Goal: Task Accomplishment & Management: Use online tool/utility

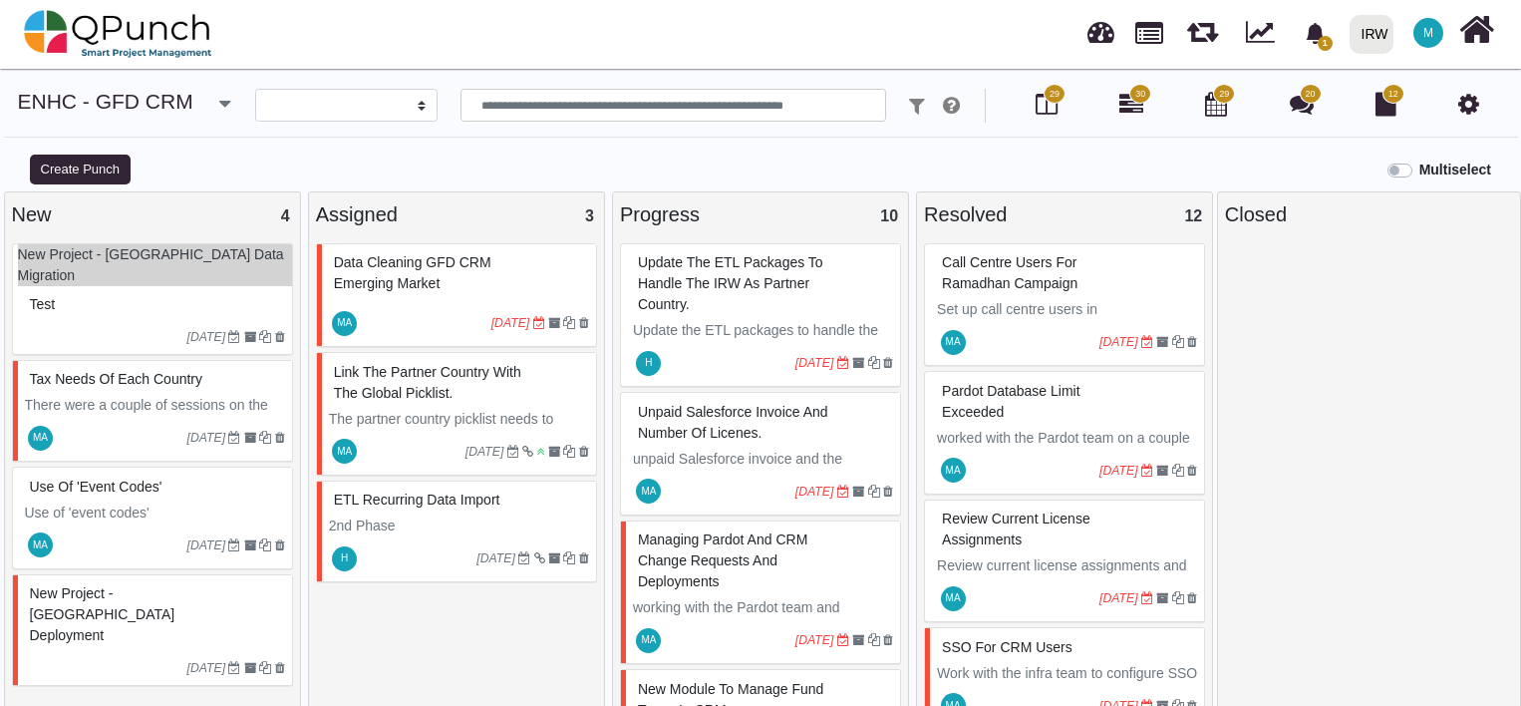
select select
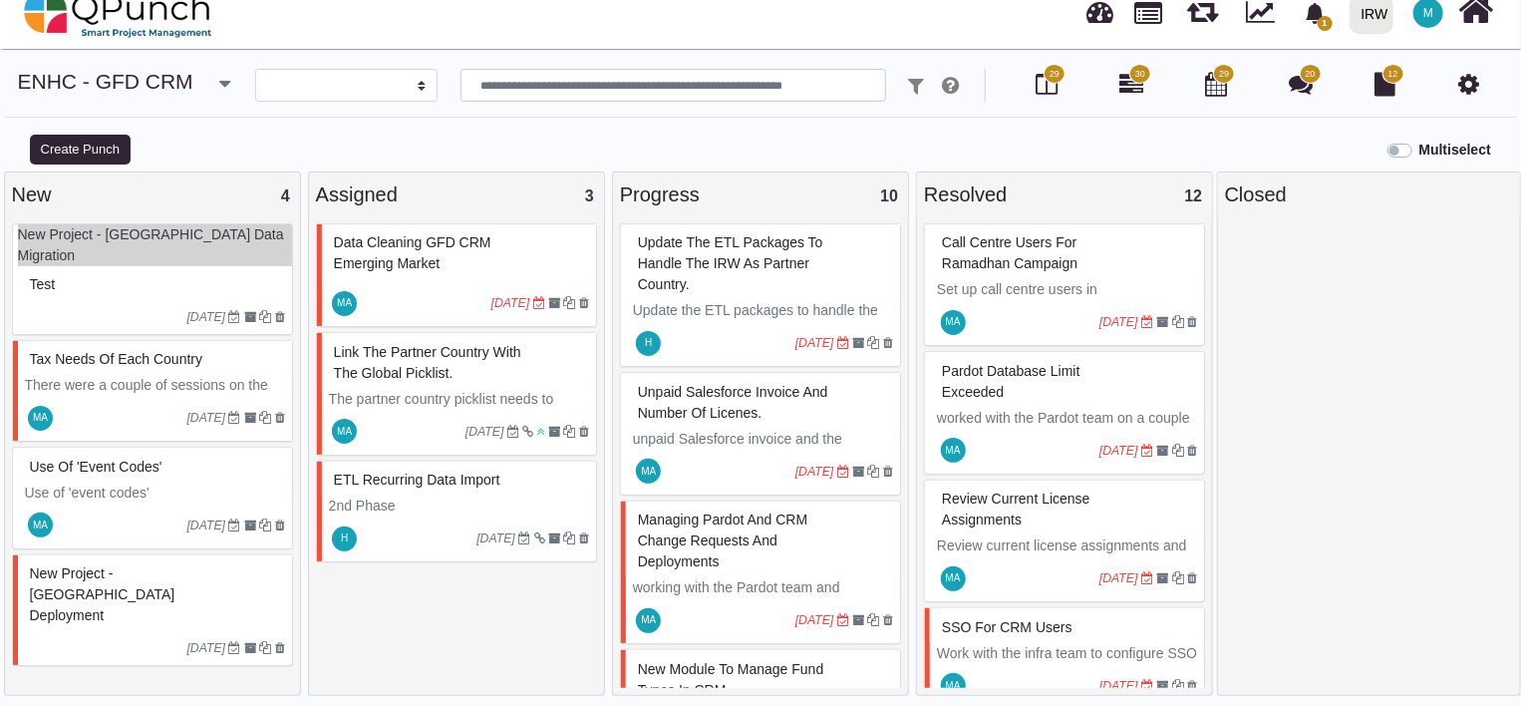
scroll to position [739, 0]
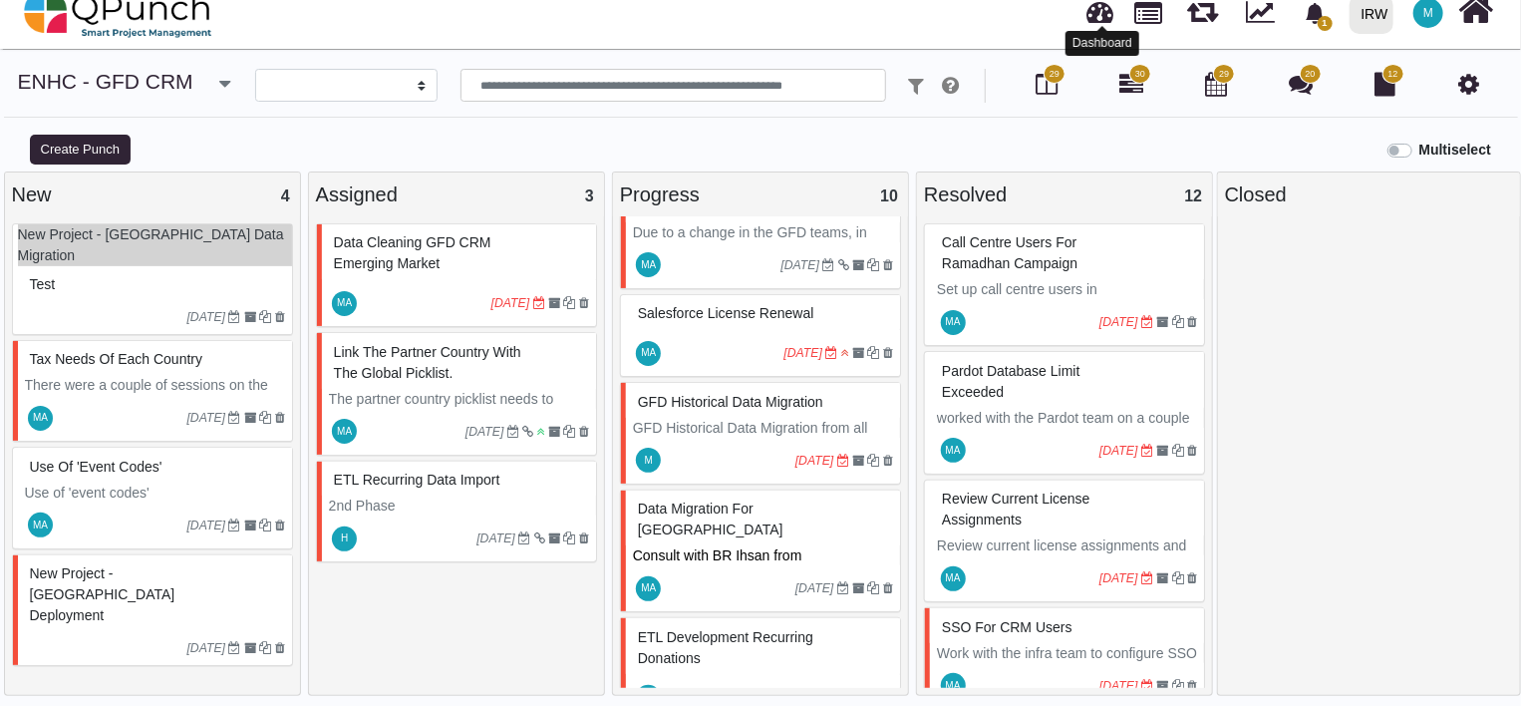
click at [1106, 3] on link at bounding box center [1100, 9] width 27 height 33
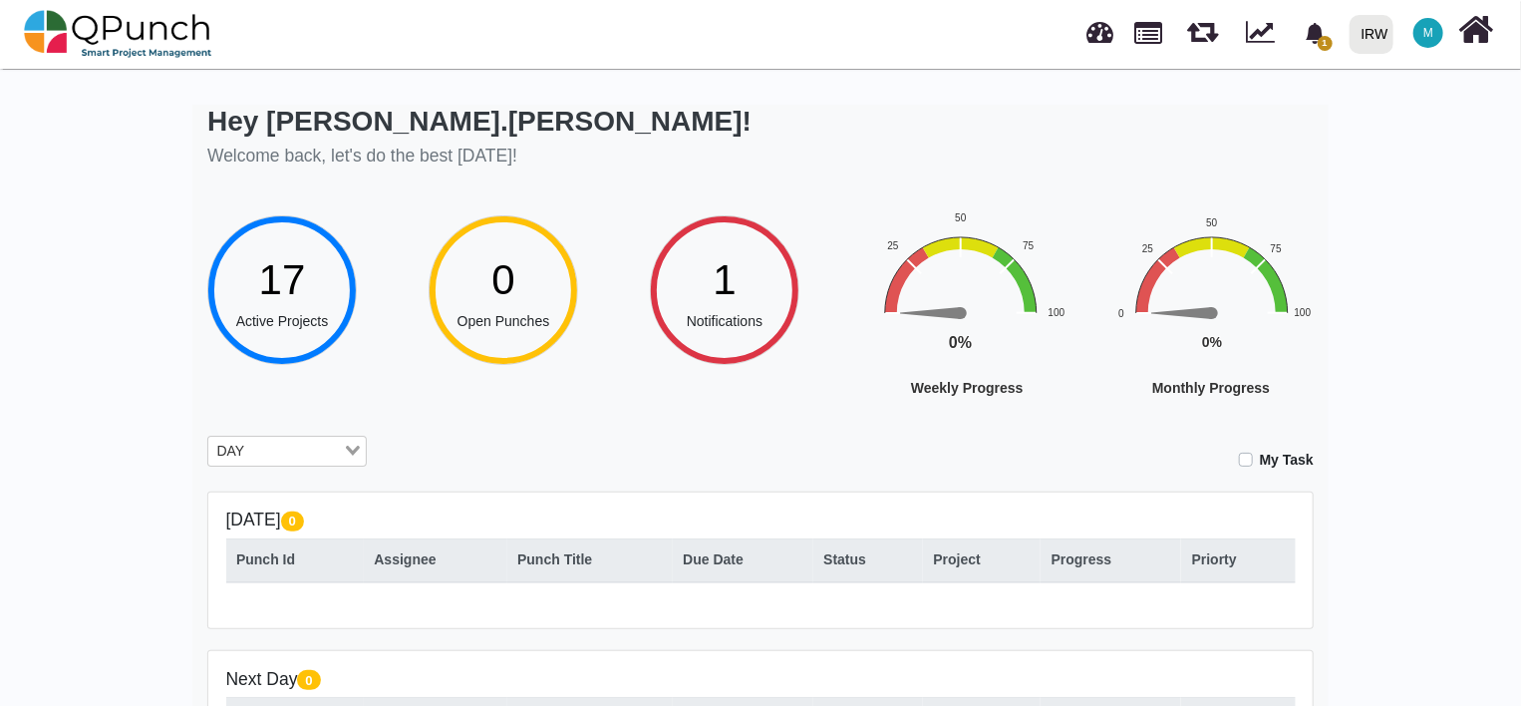
click at [719, 272] on span "1" at bounding box center [724, 279] width 23 height 47
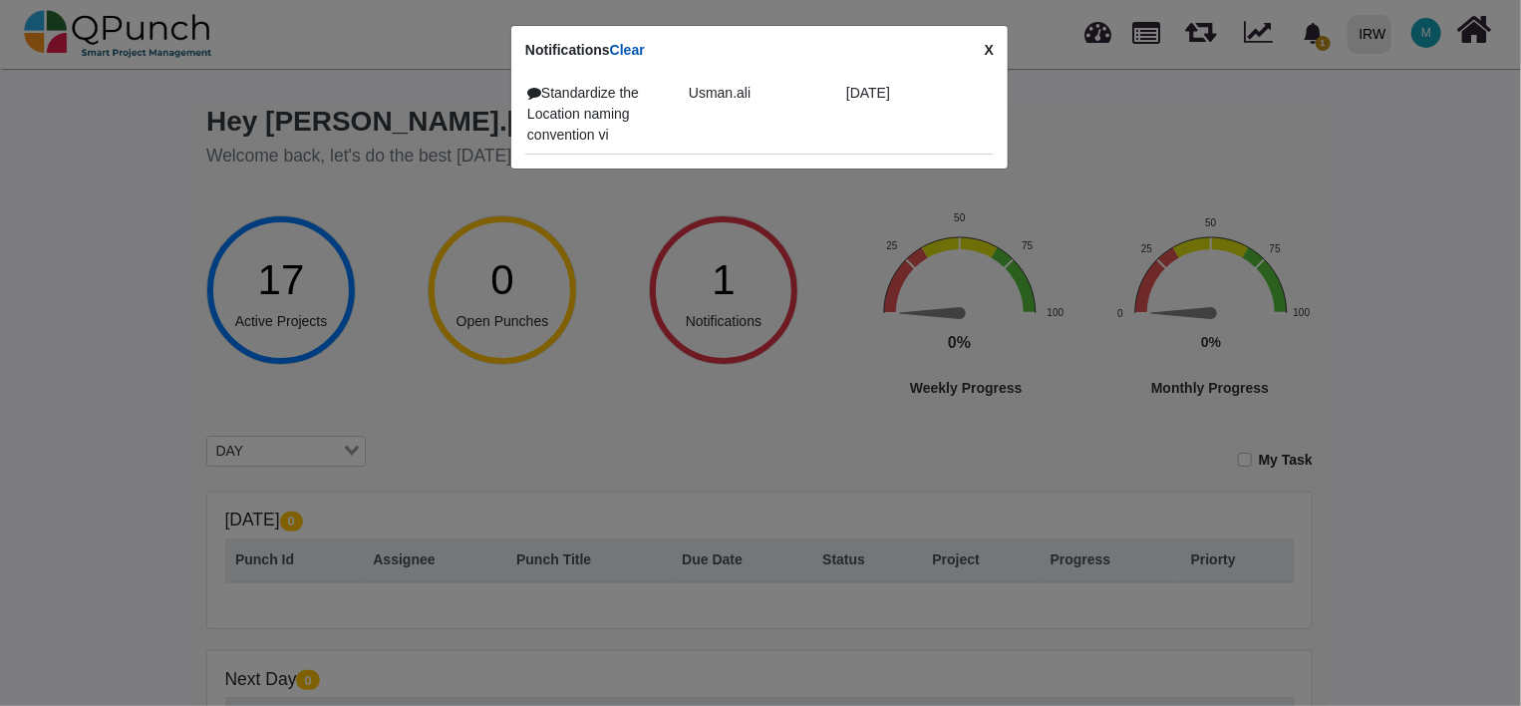
click at [631, 46] on link "Clear" at bounding box center [627, 50] width 35 height 16
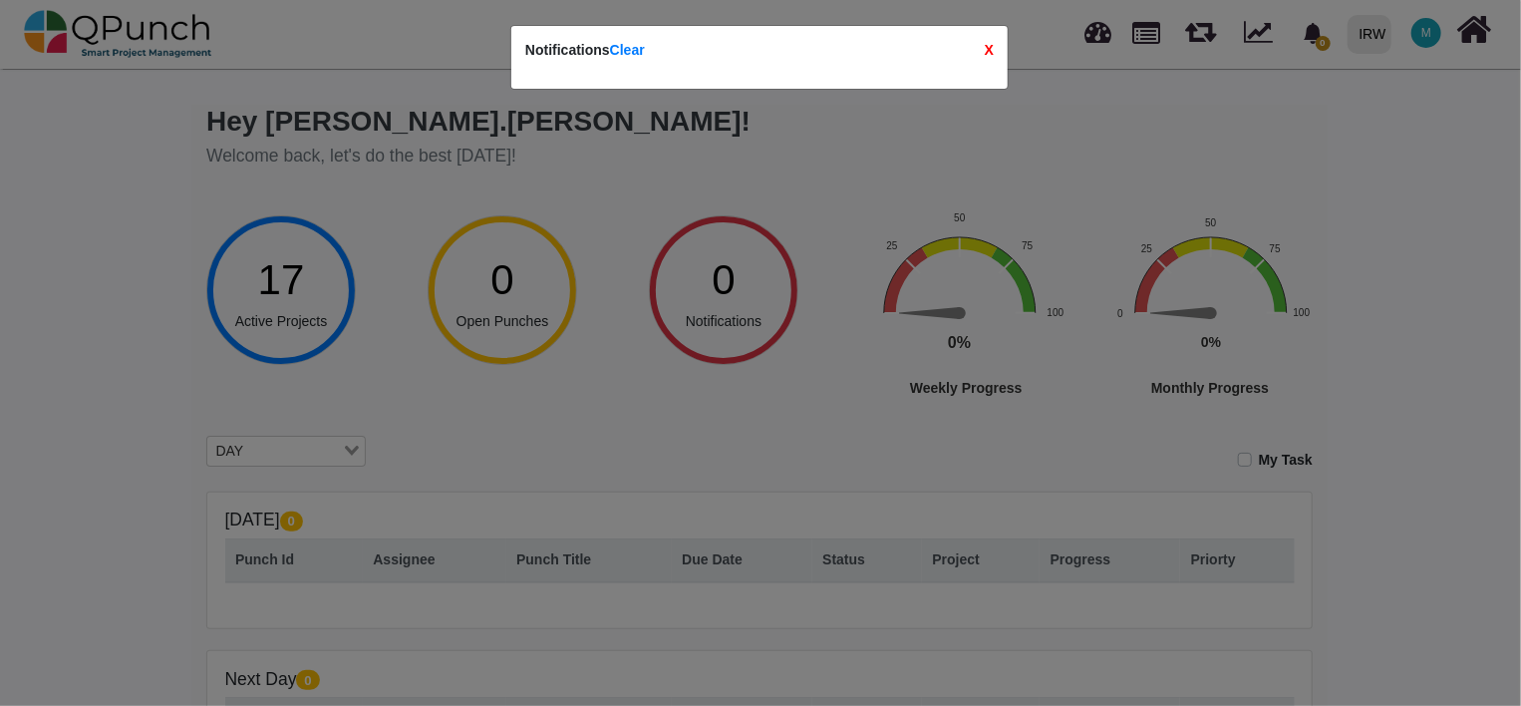
click at [989, 49] on strong "X" at bounding box center [989, 50] width 9 height 21
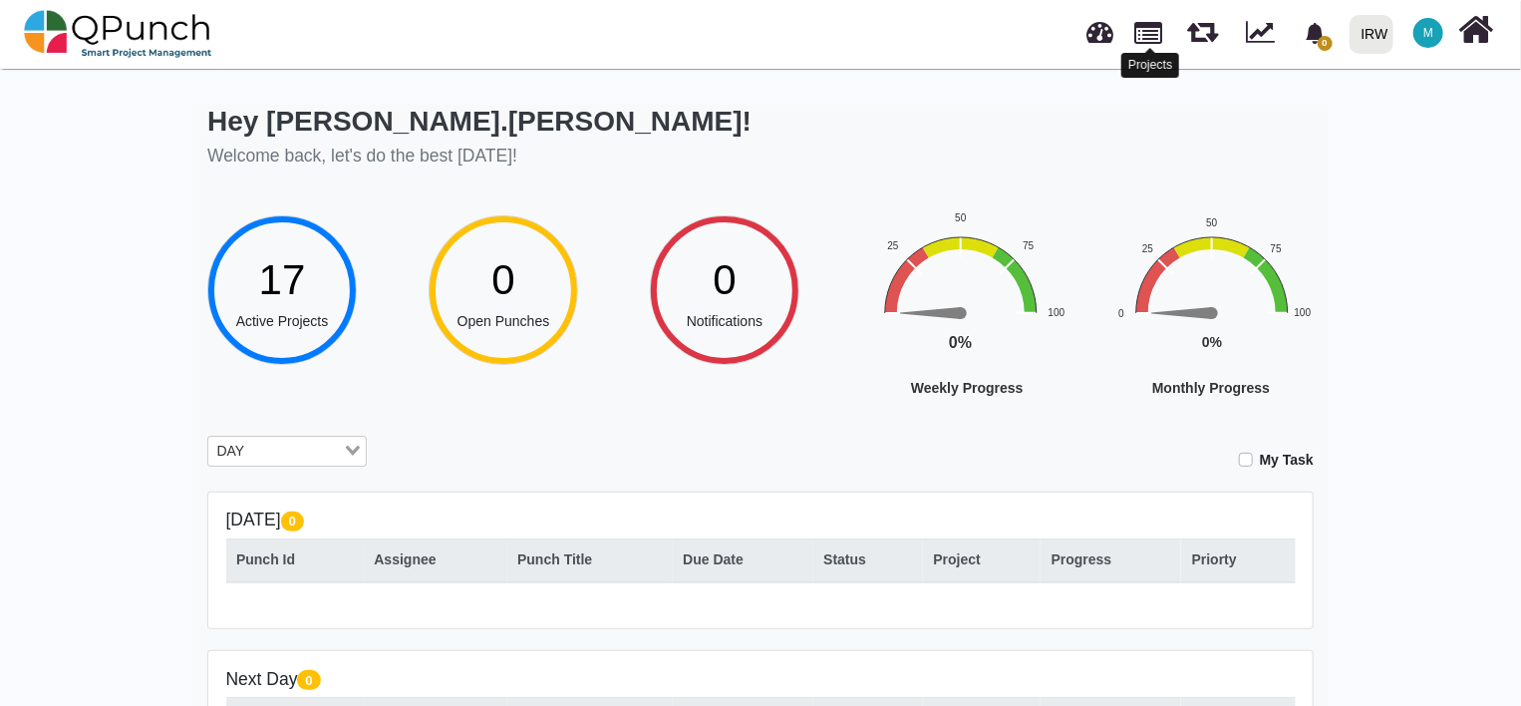
click at [1160, 34] on link at bounding box center [1149, 31] width 28 height 34
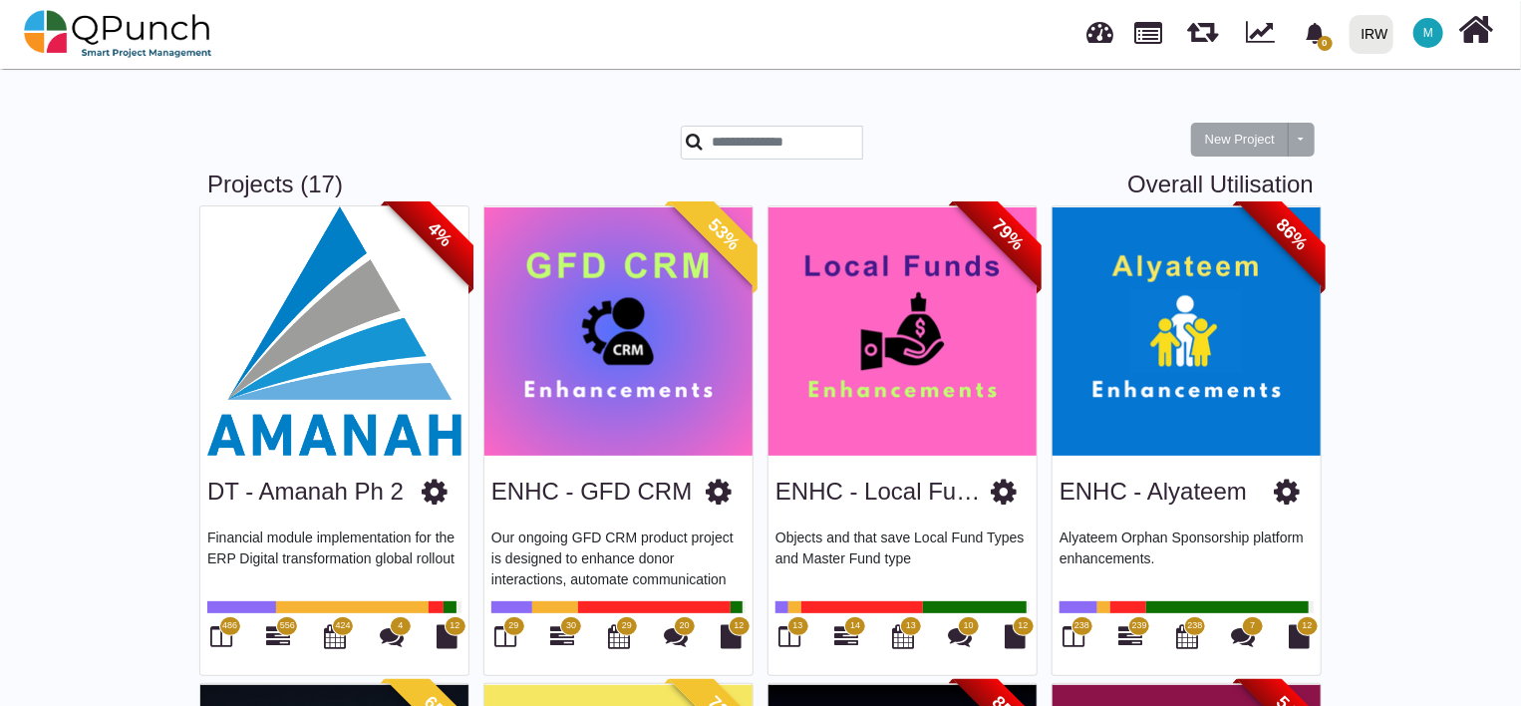
click at [639, 396] on img at bounding box center [618, 330] width 268 height 249
click at [517, 638] on div "29" at bounding box center [505, 637] width 29 height 34
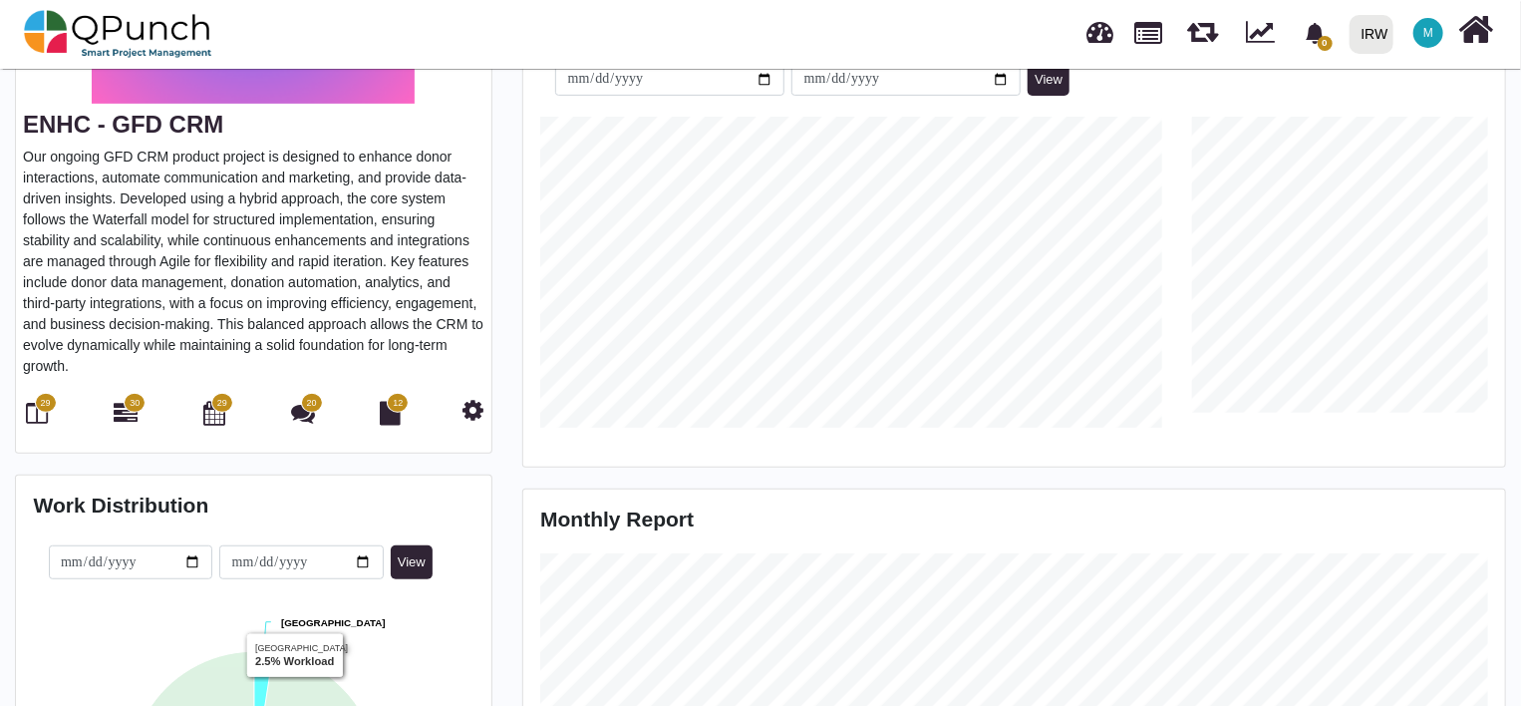
scroll to position [265, 0]
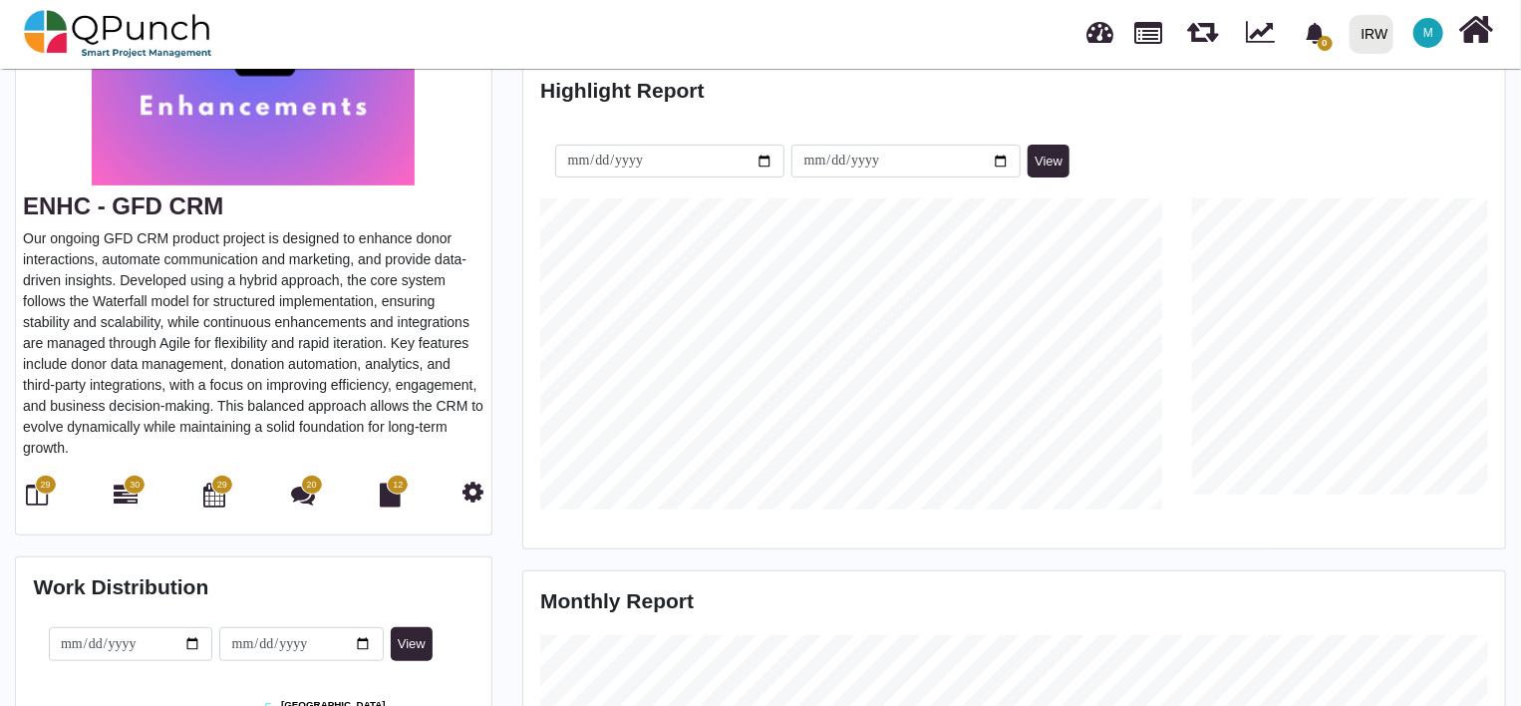
click at [42, 482] on span "29" at bounding box center [45, 485] width 10 height 14
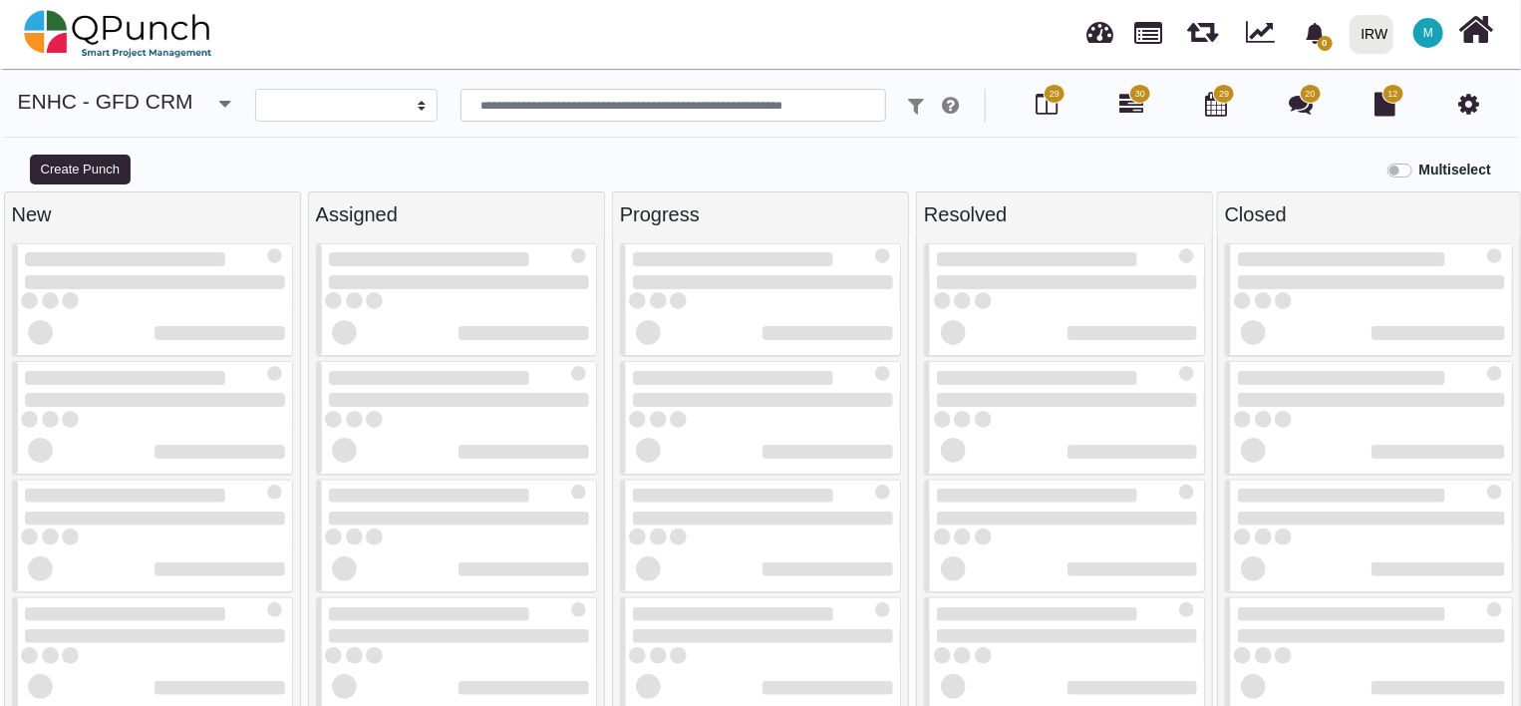
select select
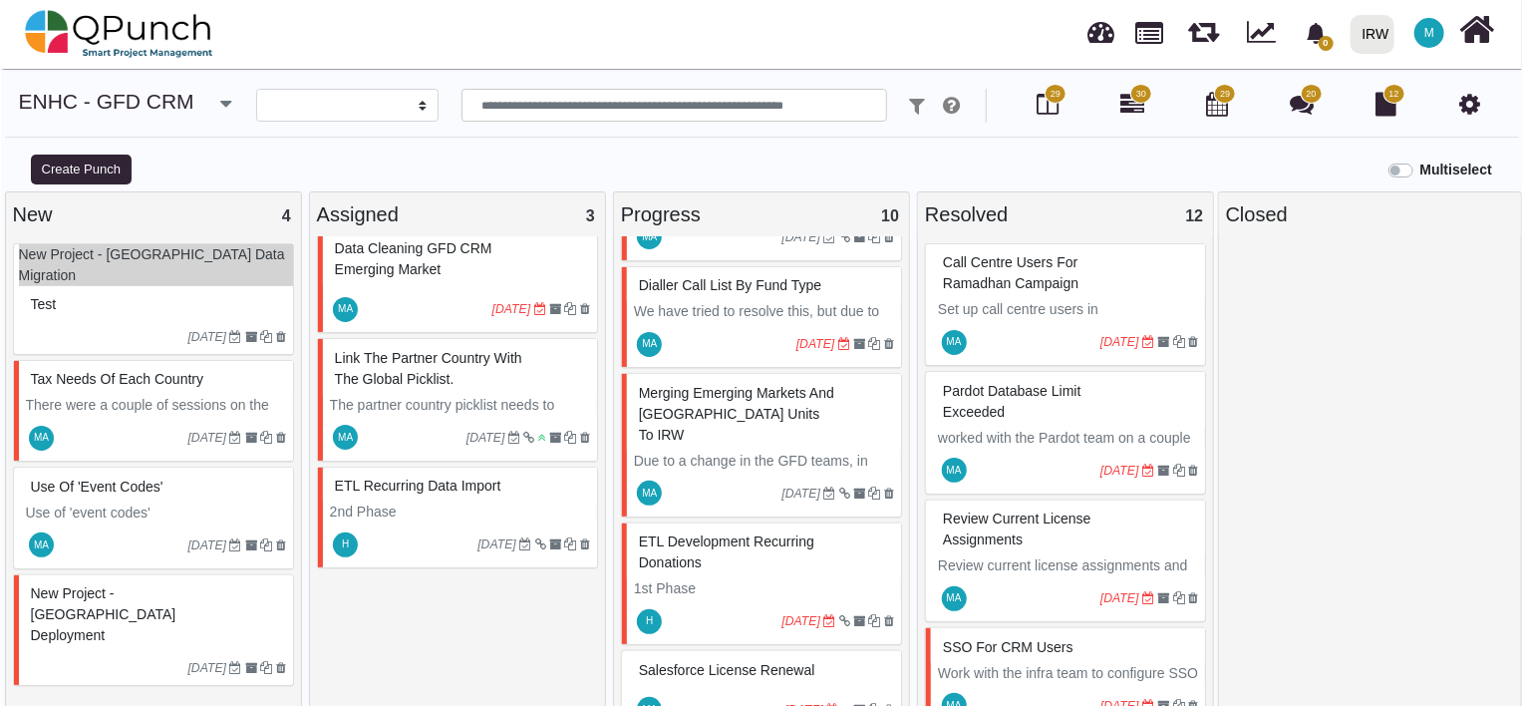
scroll to position [757, 0]
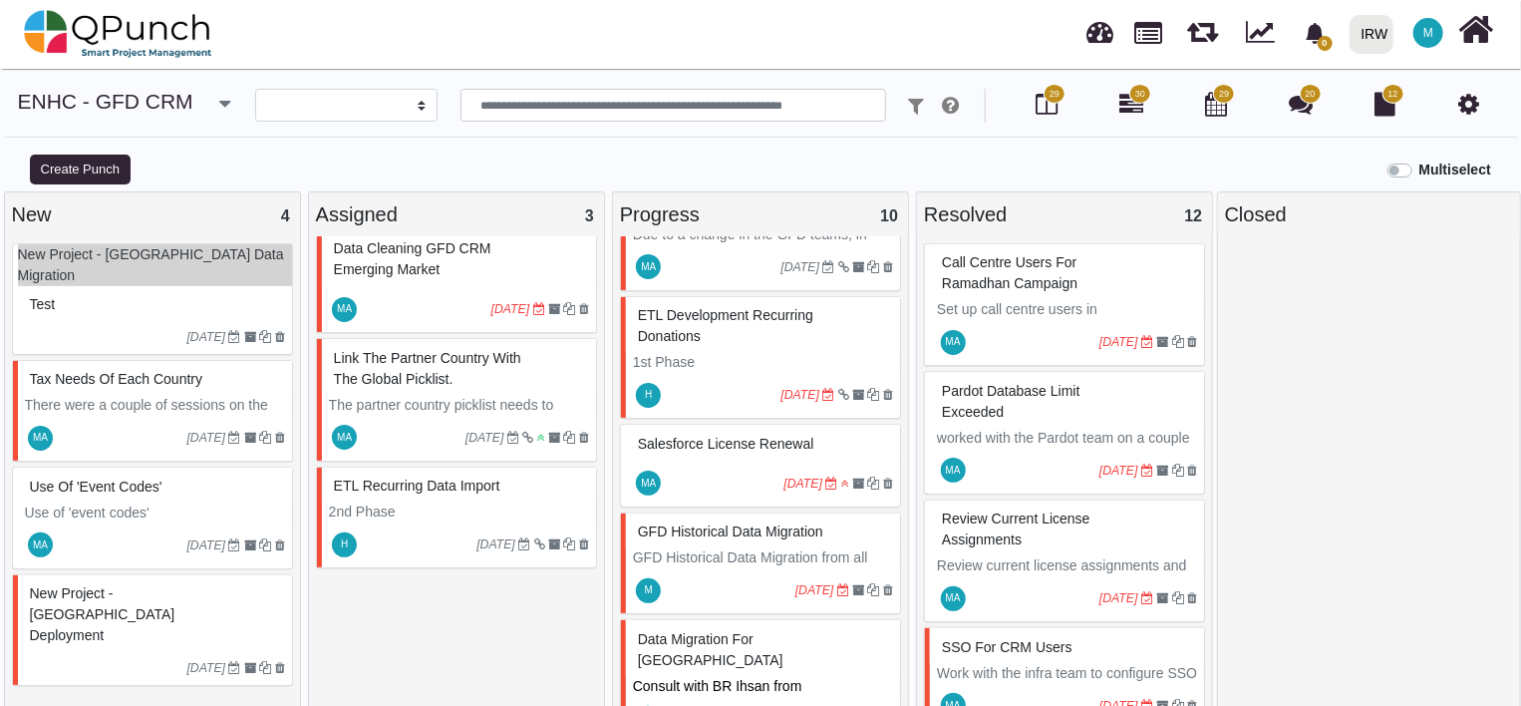
click at [733, 523] on span "GFD Historical Data Migration" at bounding box center [730, 531] width 185 height 16
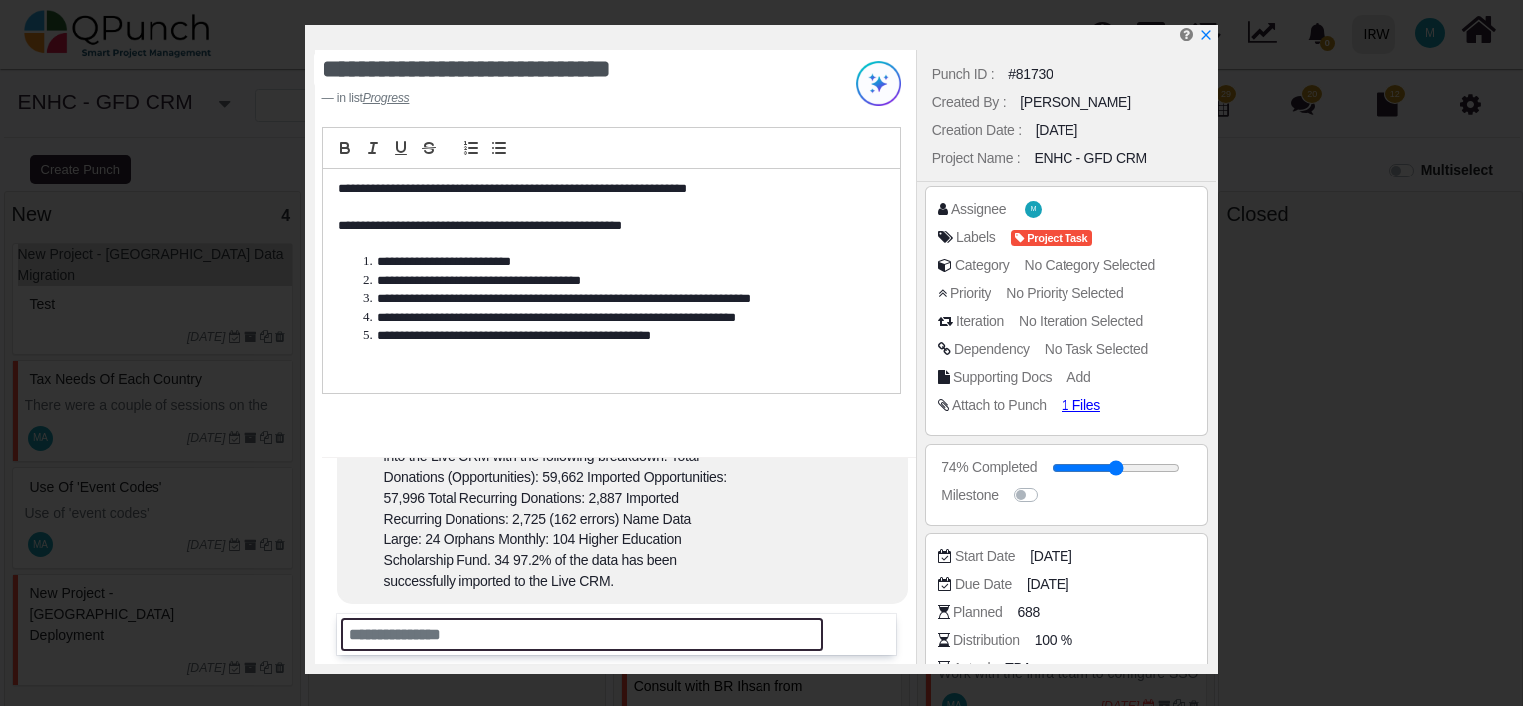
click at [528, 637] on input "text" at bounding box center [582, 634] width 482 height 33
click at [450, 633] on input "text" at bounding box center [582, 634] width 482 height 33
click at [465, 635] on input "text" at bounding box center [582, 634] width 482 height 33
paste input "**********"
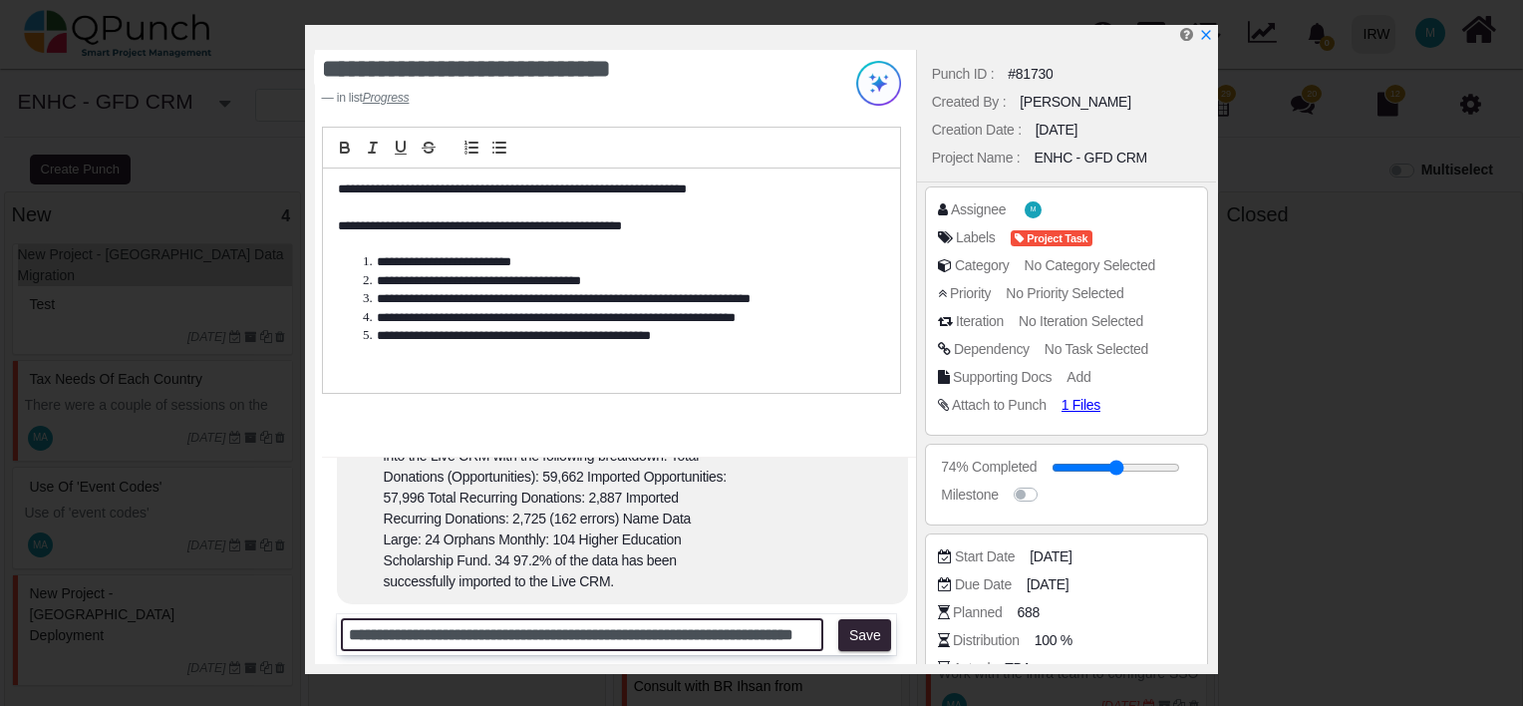
scroll to position [0, 97]
type input "**********"
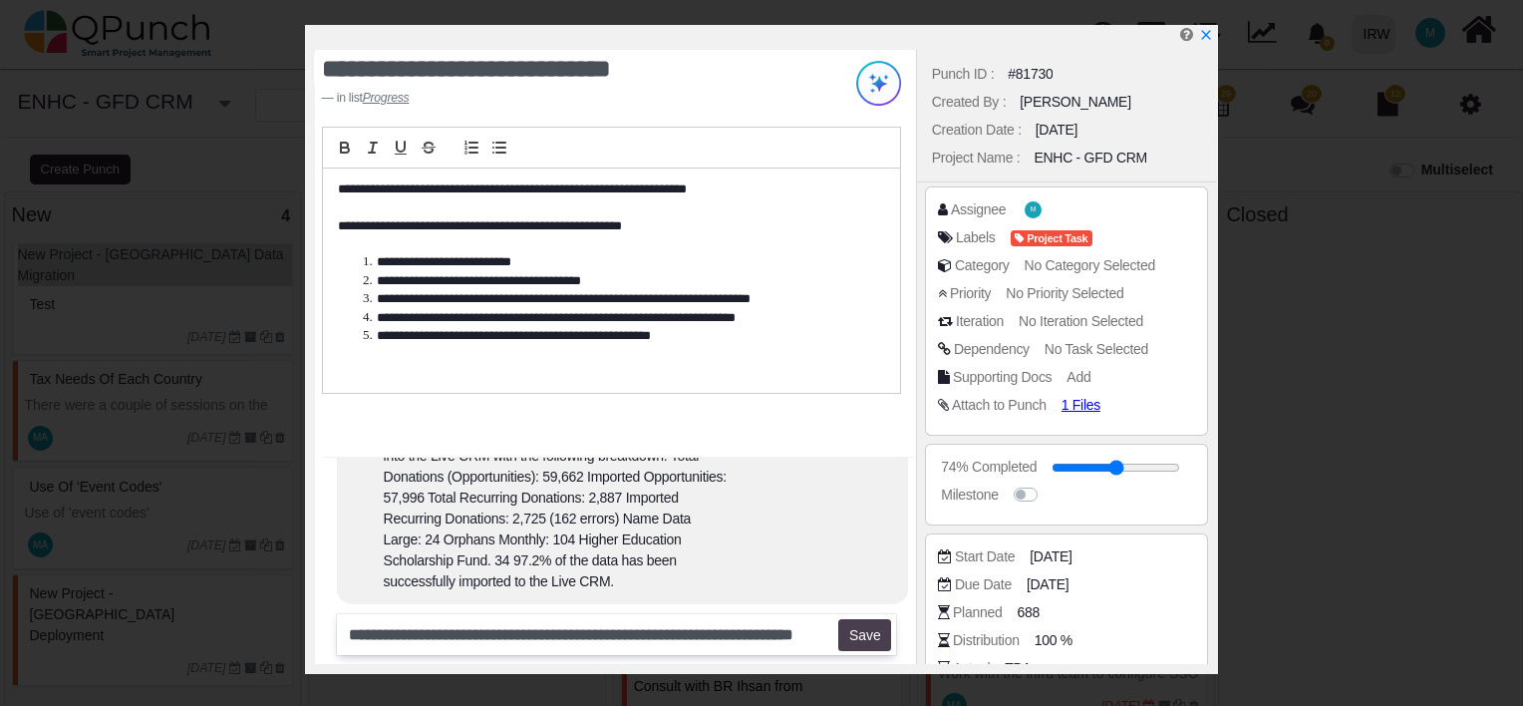
click at [858, 637] on button "Save" at bounding box center [864, 635] width 53 height 32
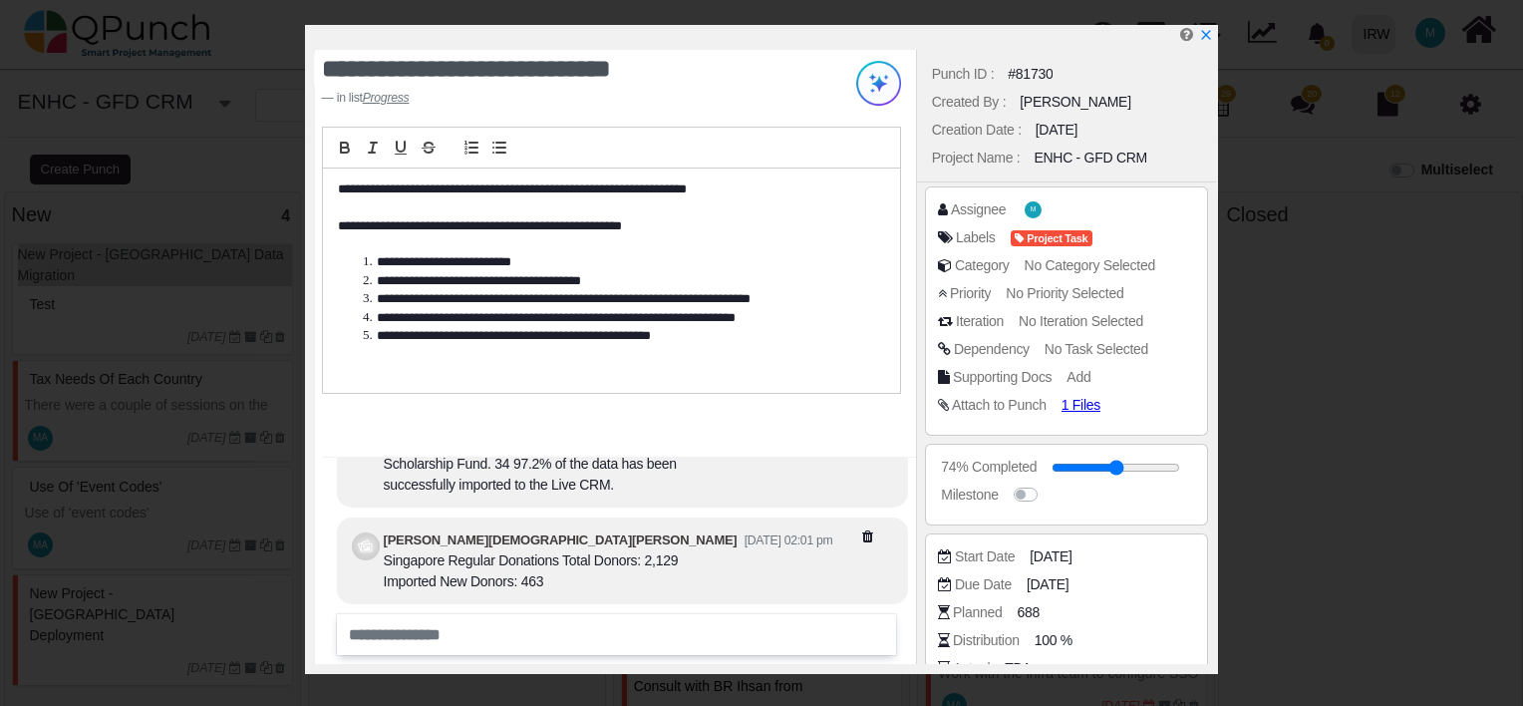
scroll to position [0, 0]
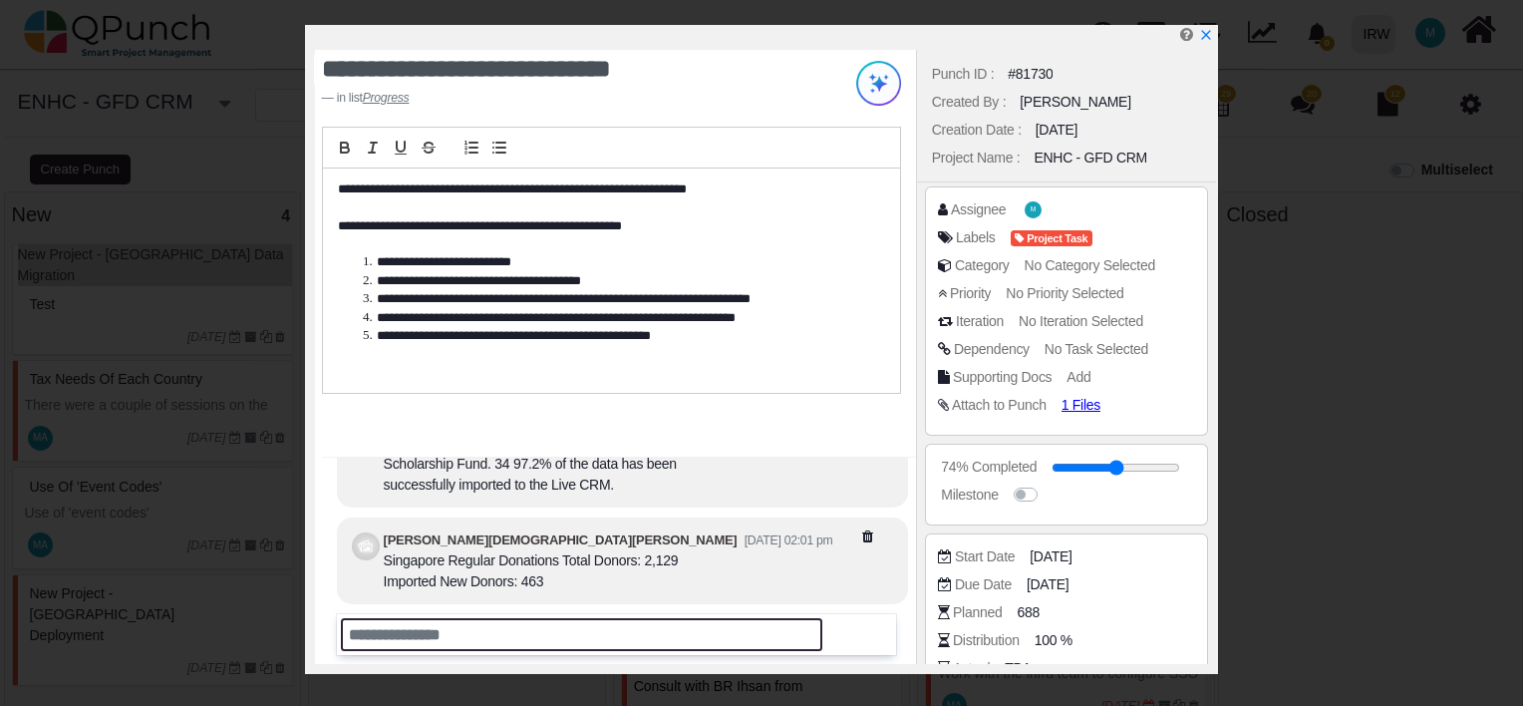
click at [538, 634] on input "text" at bounding box center [582, 634] width 482 height 33
paste input "**********"
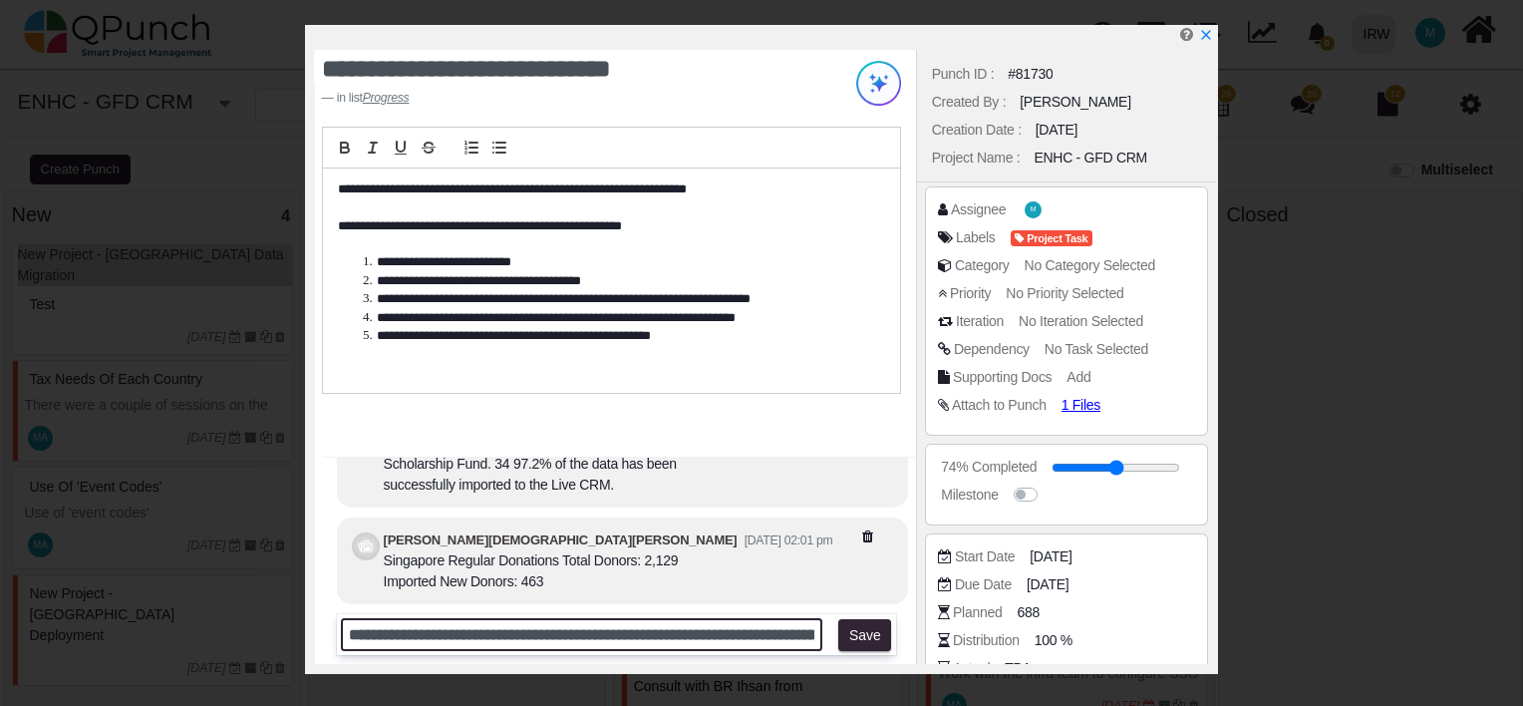
scroll to position [0, 1714]
type input "**********"
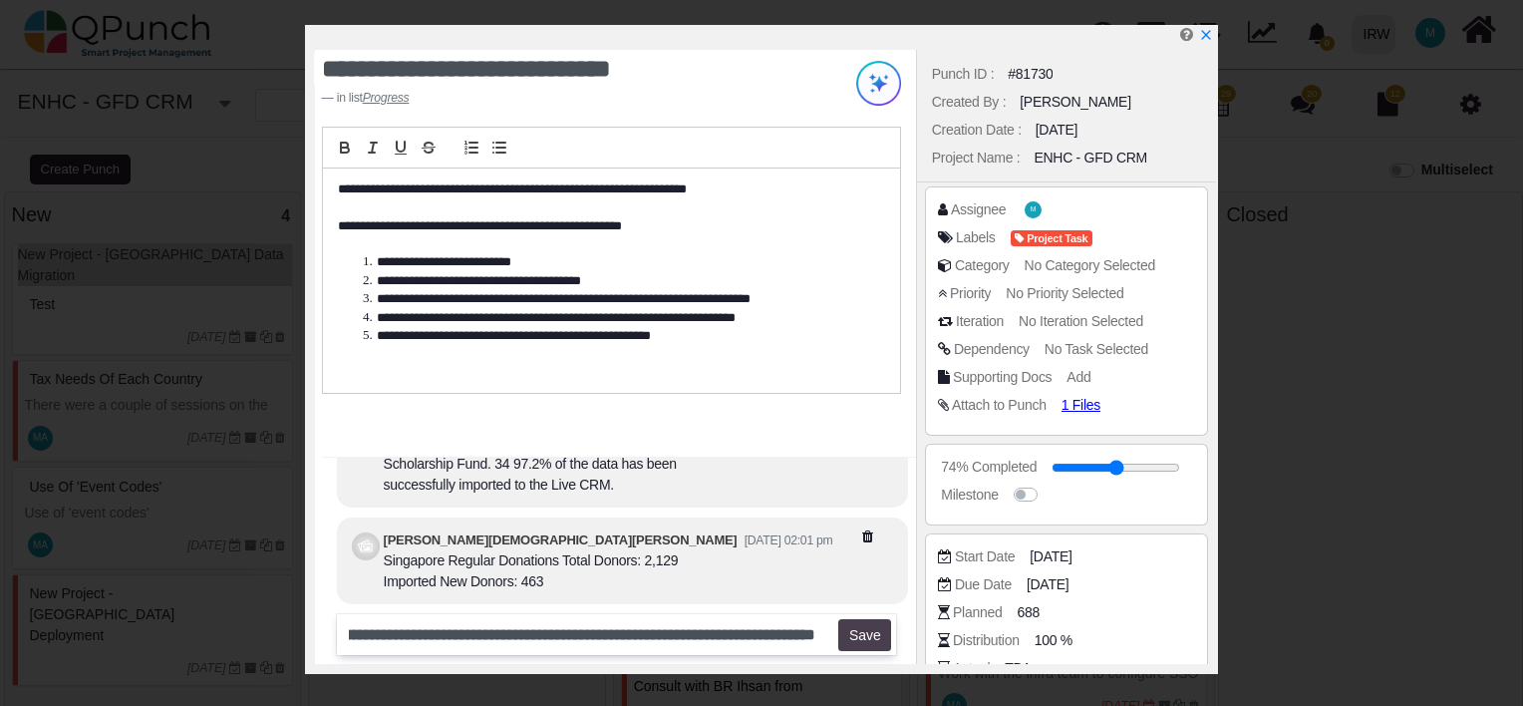
click at [861, 643] on button "Save" at bounding box center [864, 635] width 53 height 32
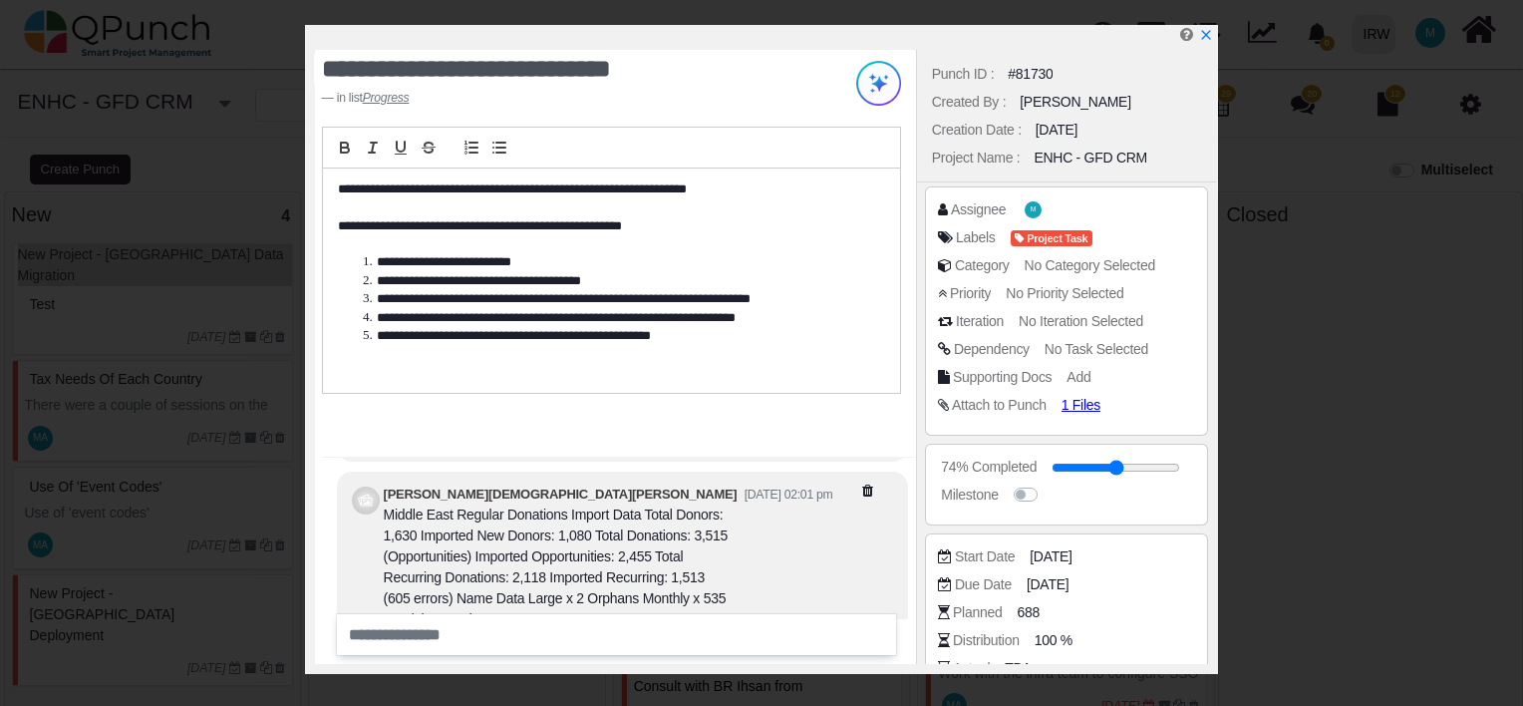
scroll to position [0, 0]
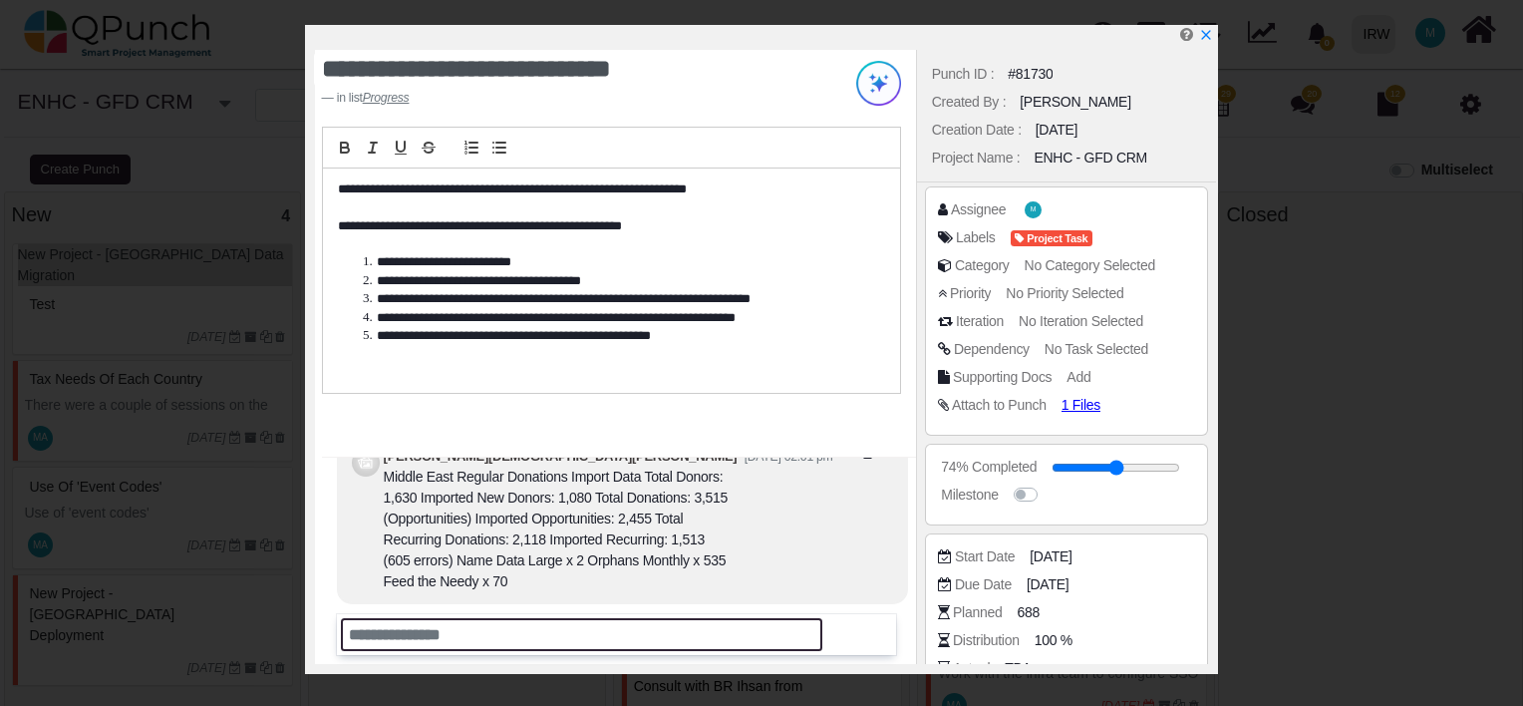
click at [482, 647] on input "text" at bounding box center [582, 634] width 482 height 33
paste input "**********"
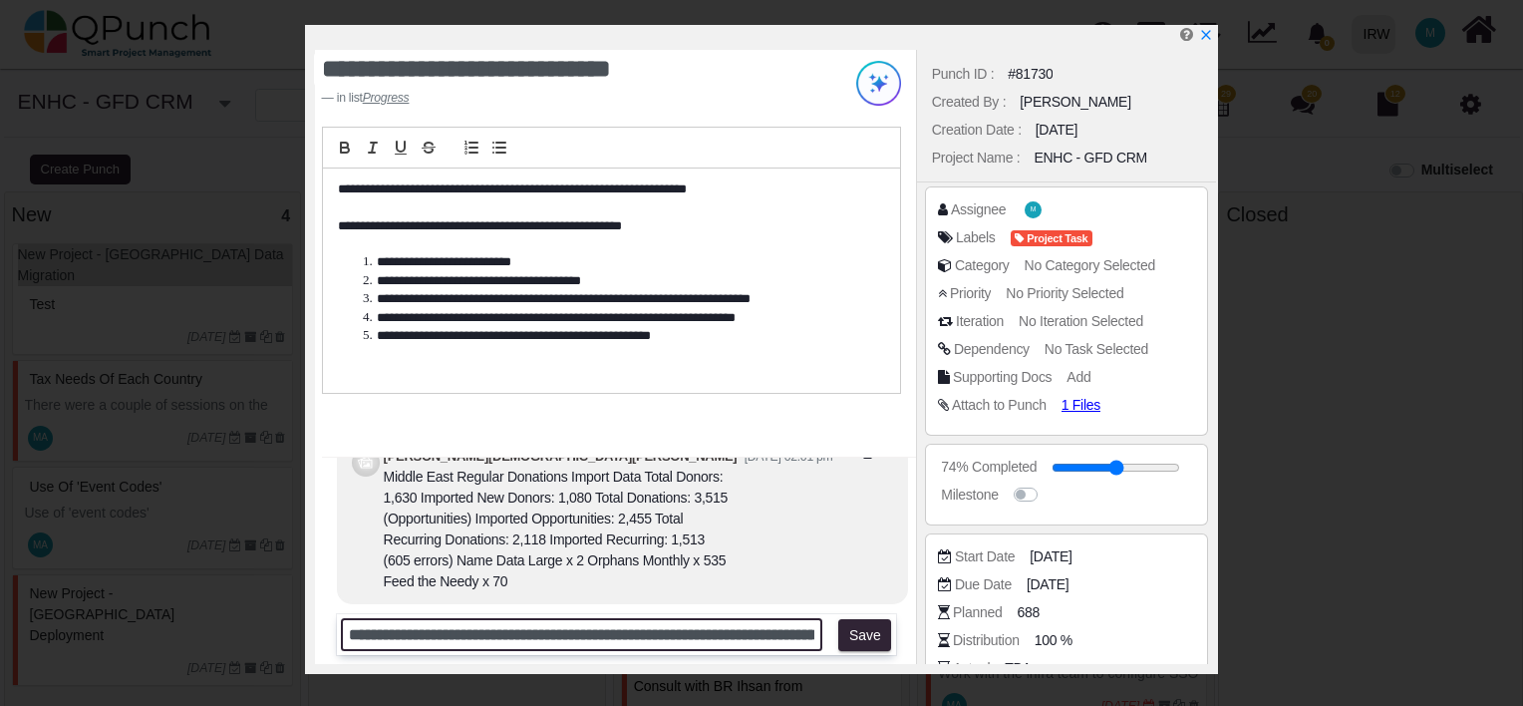
scroll to position [0, 1965]
type input "**********"
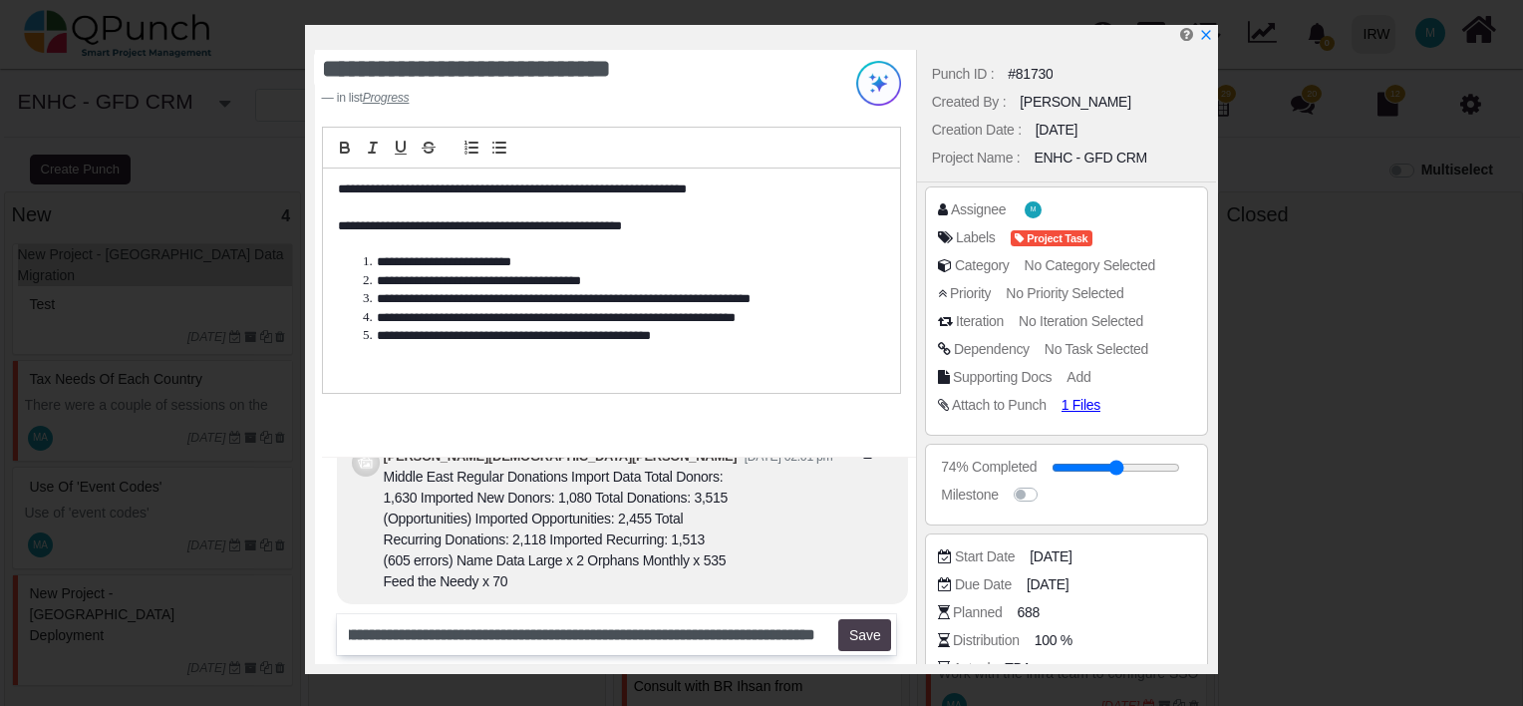
click at [875, 631] on button "Save" at bounding box center [864, 635] width 53 height 32
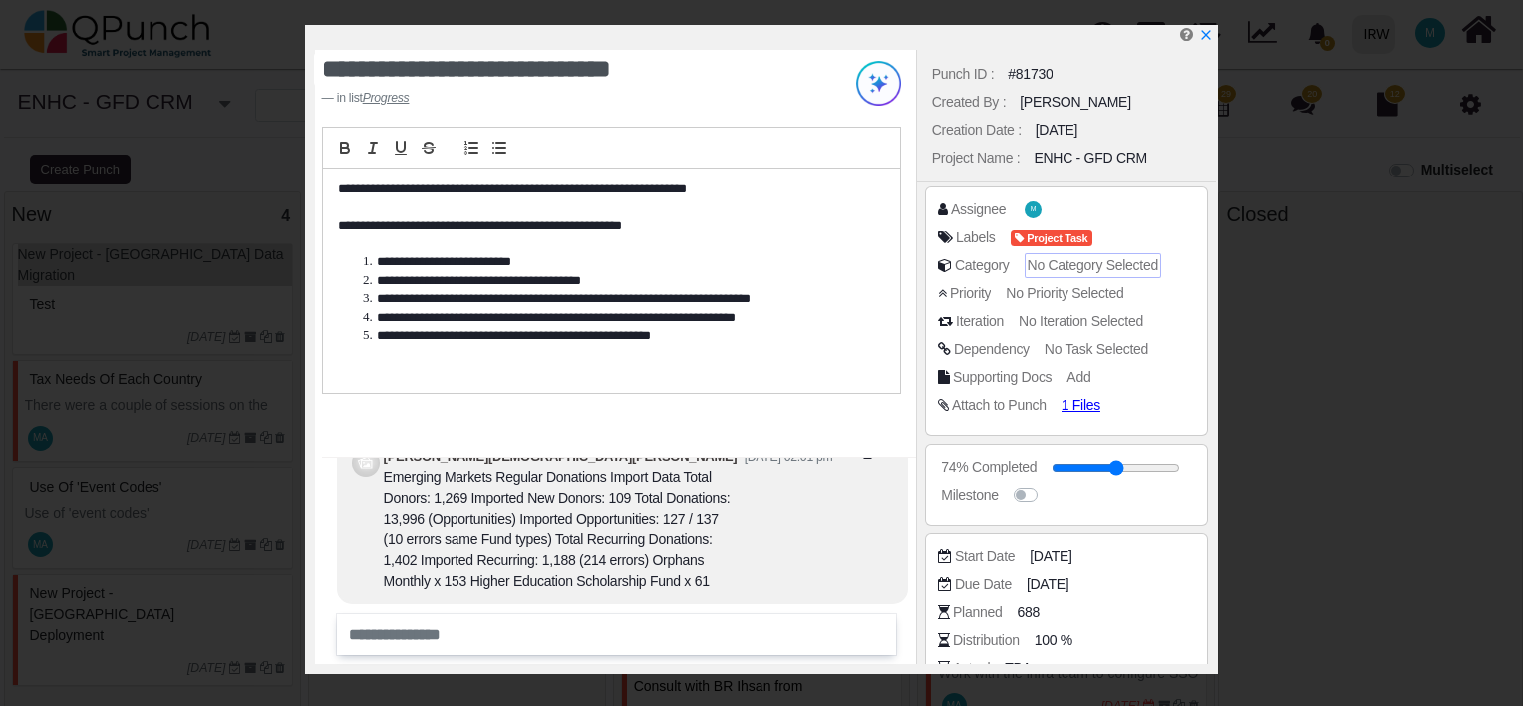
click at [1112, 267] on span "No Category Selected" at bounding box center [1092, 265] width 131 height 16
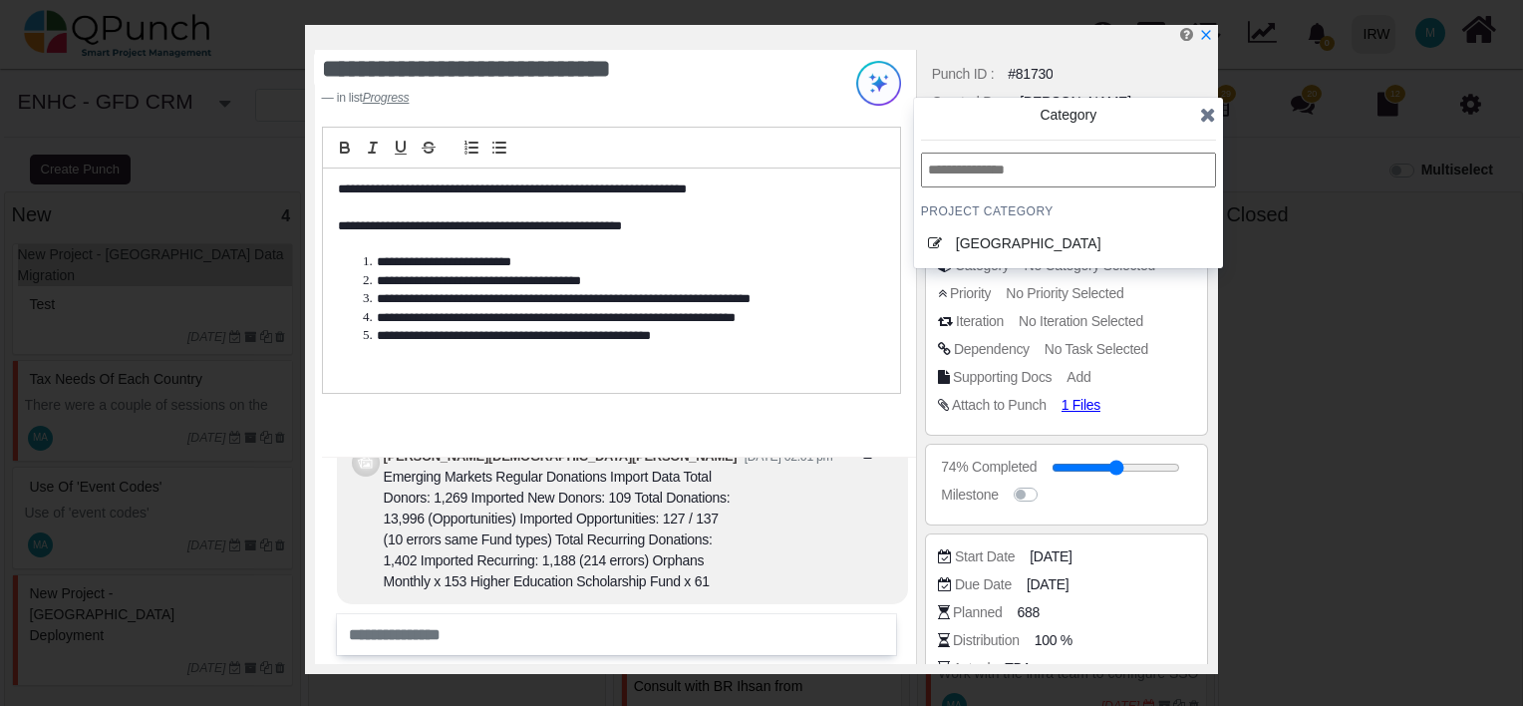
click at [1264, 227] on div "**********" at bounding box center [761, 353] width 1523 height 706
click at [1208, 113] on icon at bounding box center [1208, 115] width 16 height 20
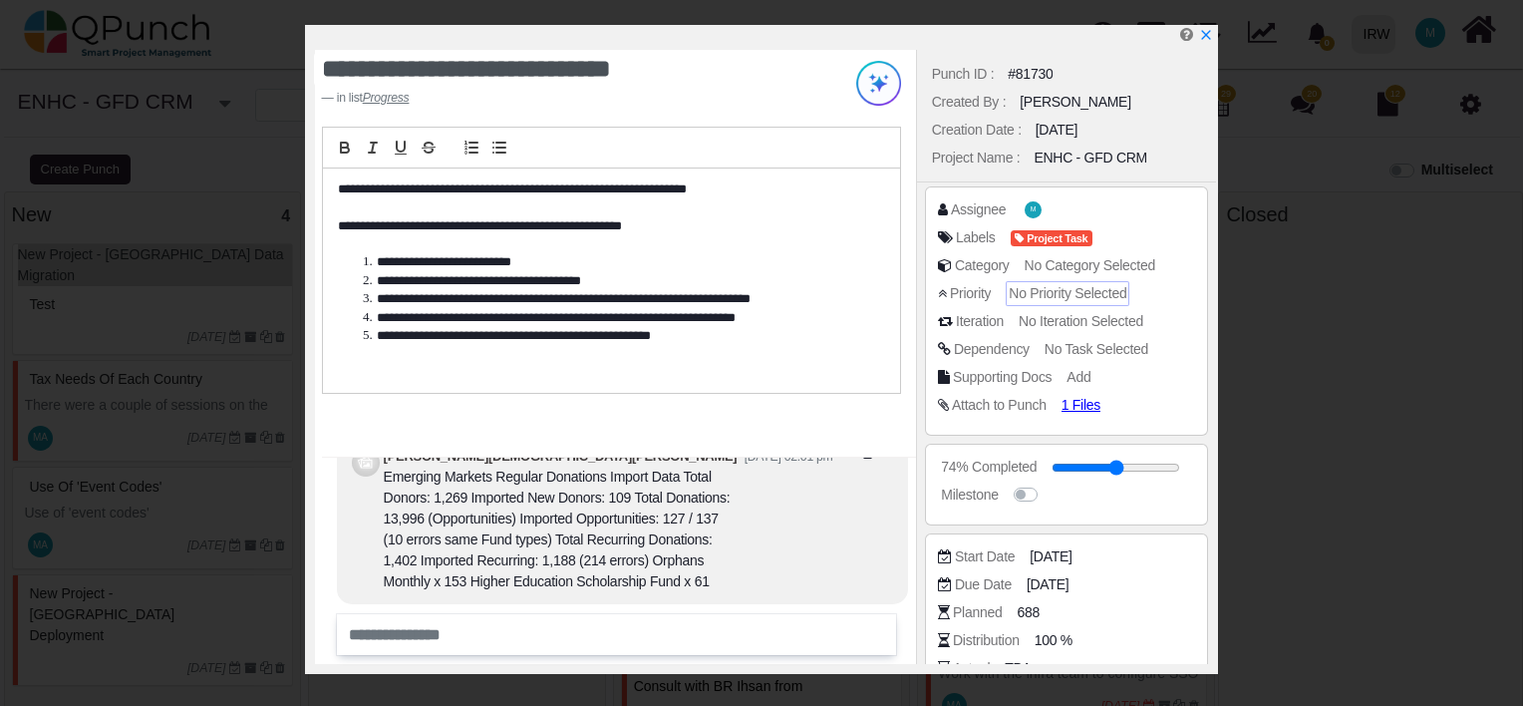
click at [1078, 292] on span "No Priority Selected" at bounding box center [1068, 293] width 118 height 16
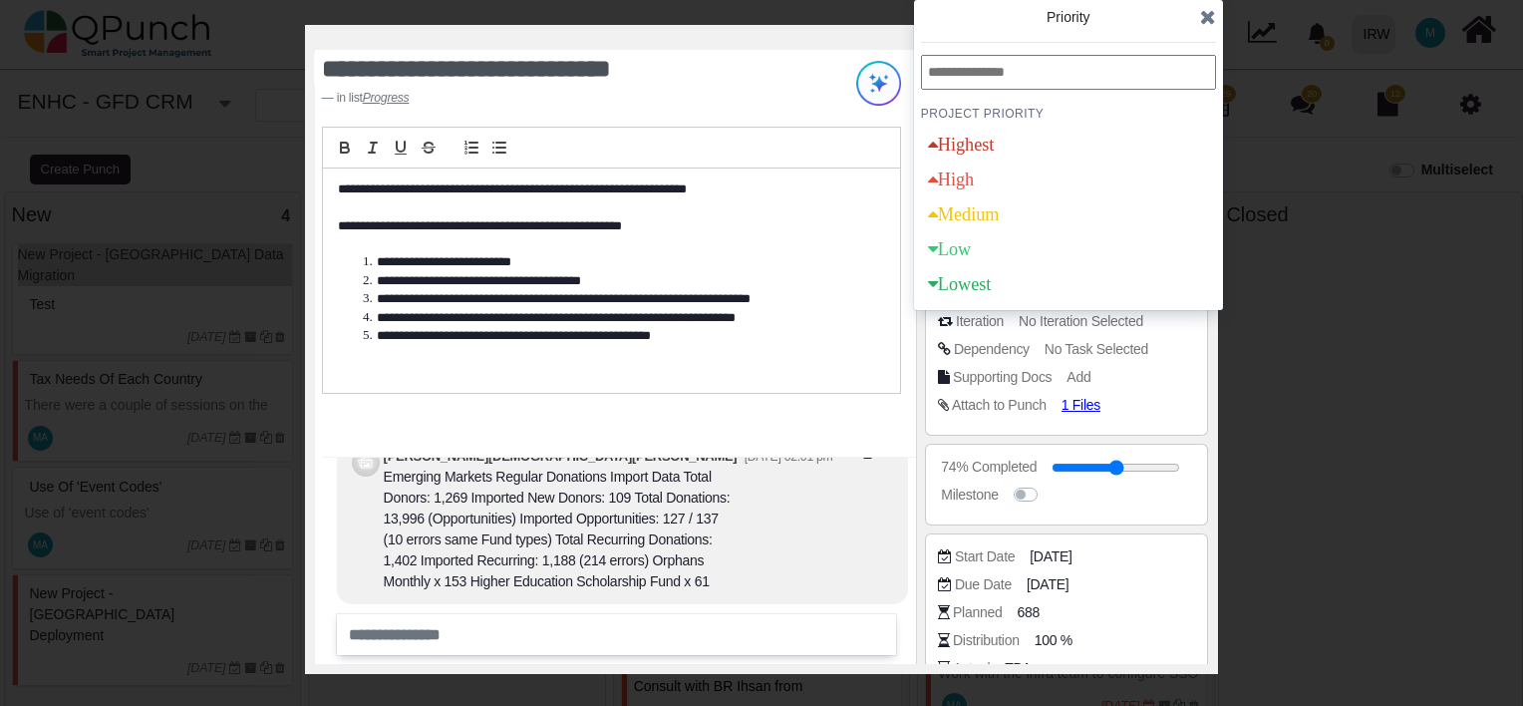
click at [1204, 20] on icon at bounding box center [1208, 17] width 16 height 20
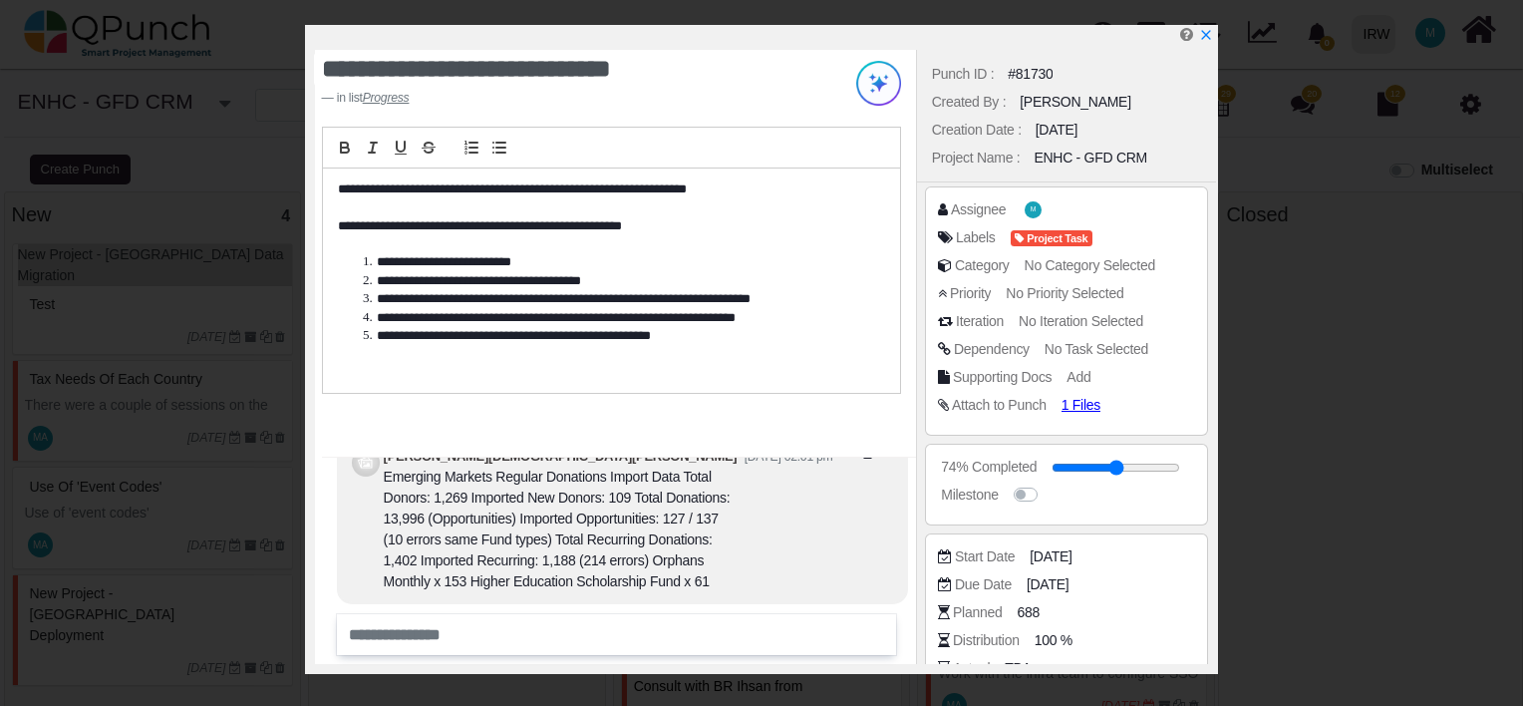
click at [1096, 320] on span "No Iteration Selected" at bounding box center [1081, 321] width 125 height 16
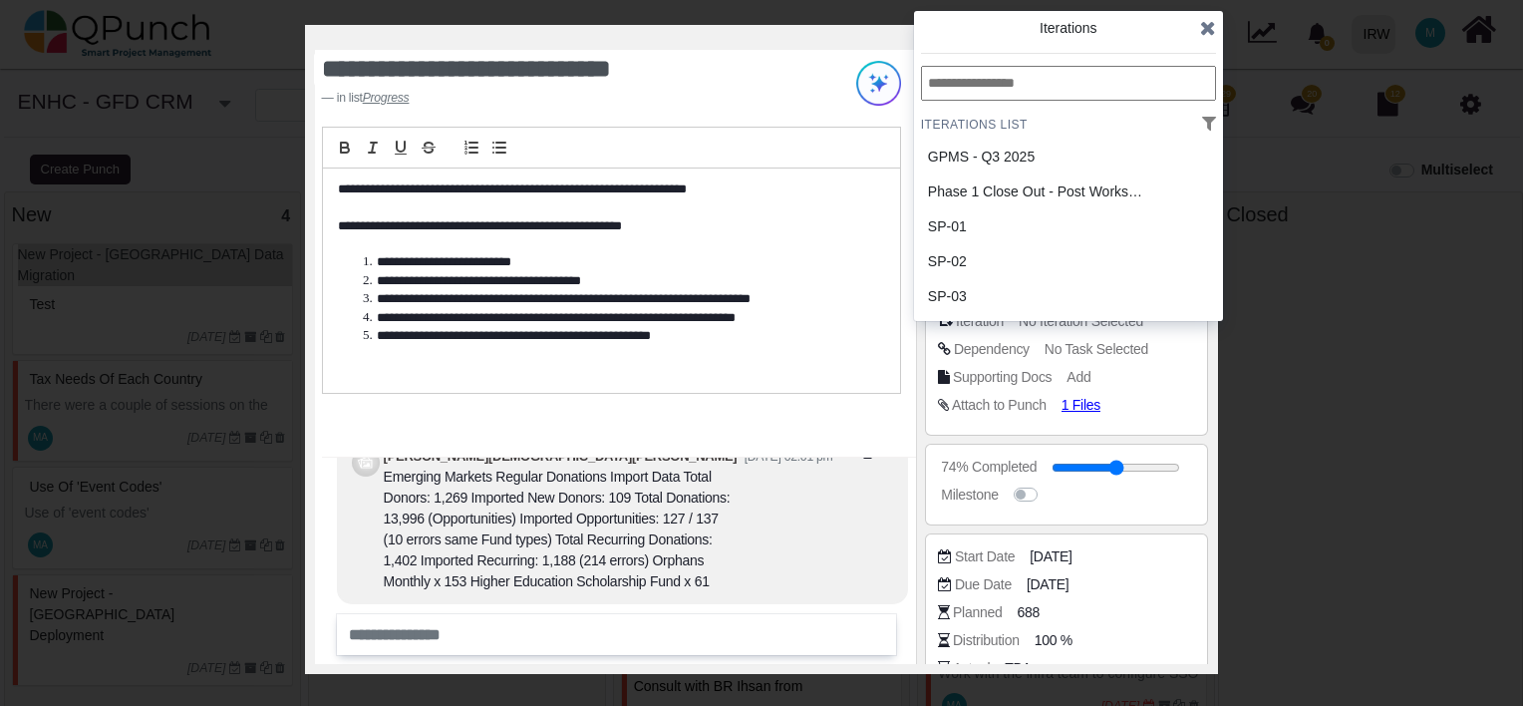
click at [1203, 31] on icon at bounding box center [1208, 28] width 16 height 20
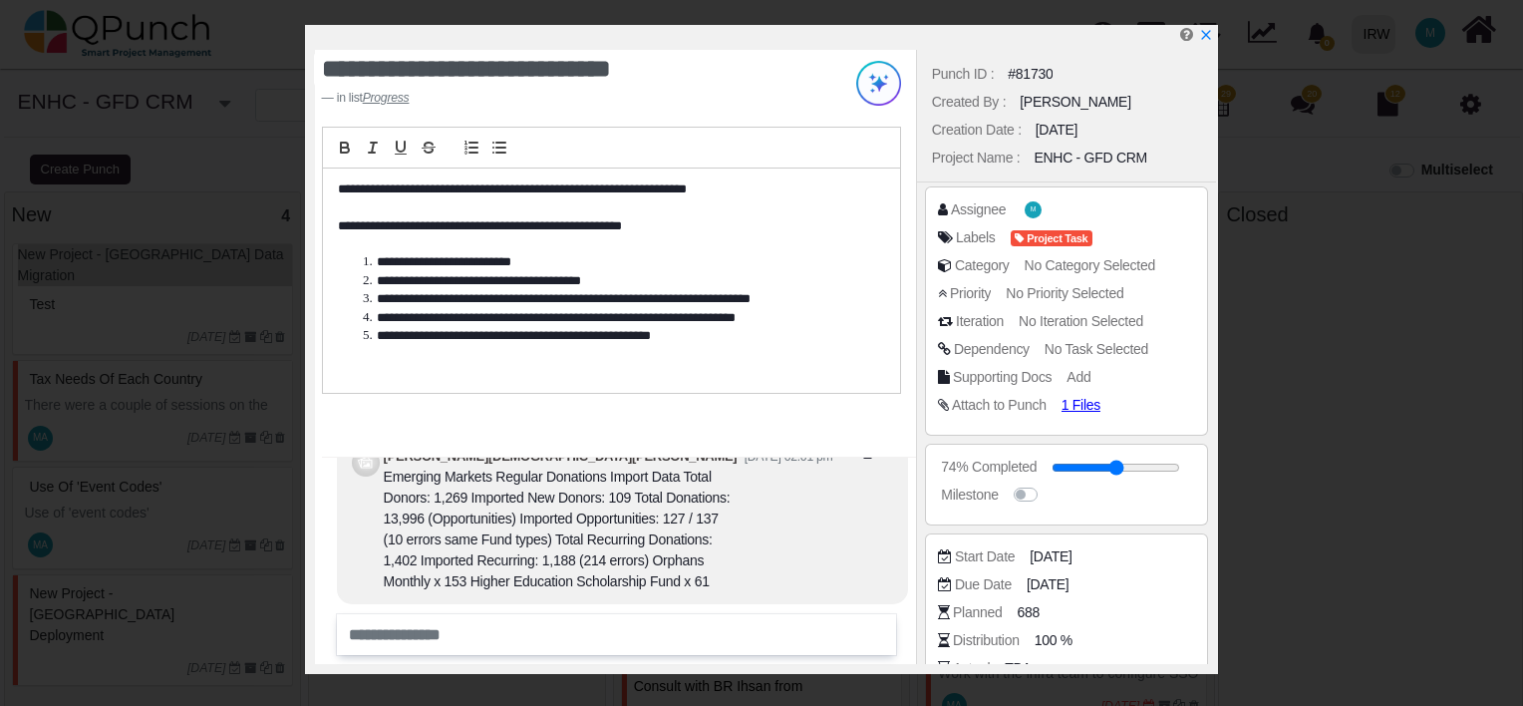
click at [1084, 353] on span "No Task Selected" at bounding box center [1096, 349] width 104 height 16
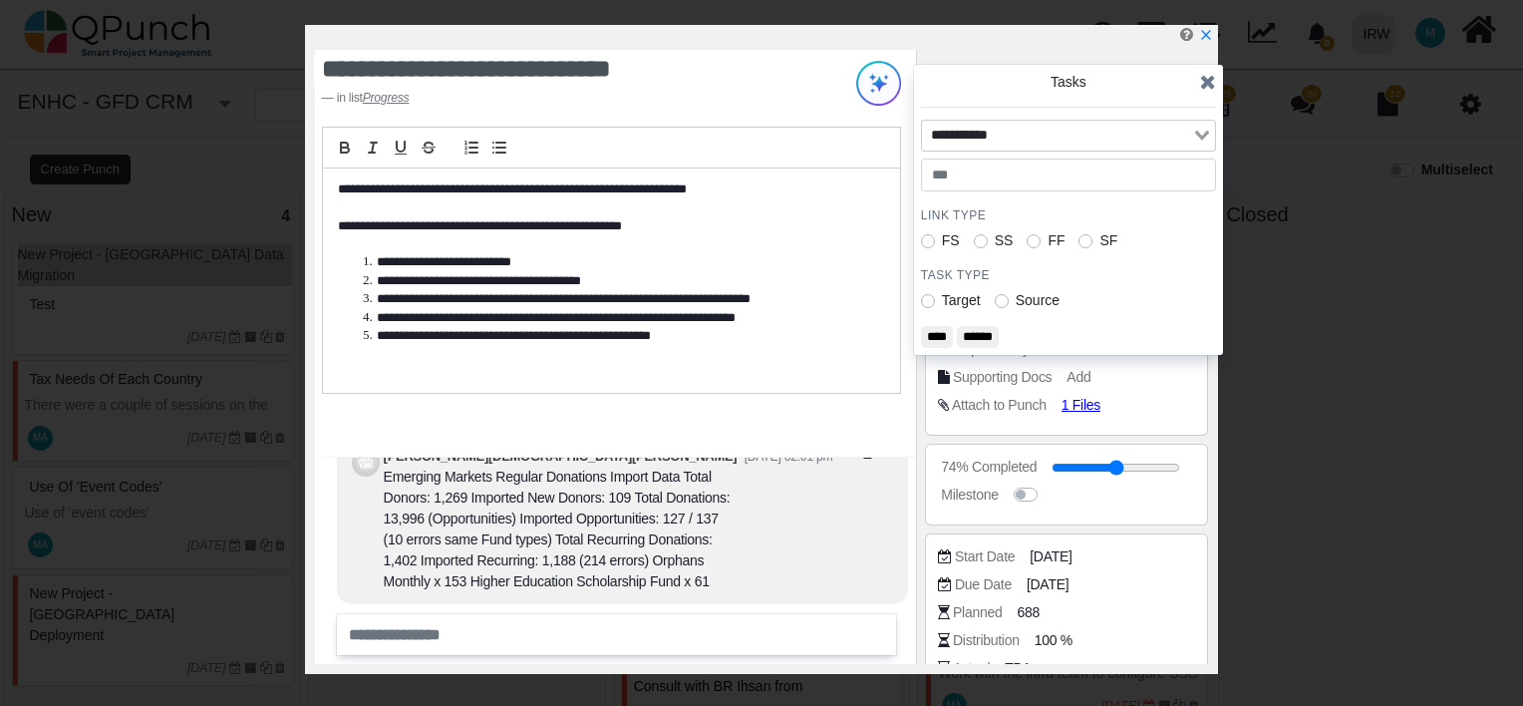
click at [1207, 81] on icon at bounding box center [1208, 82] width 16 height 20
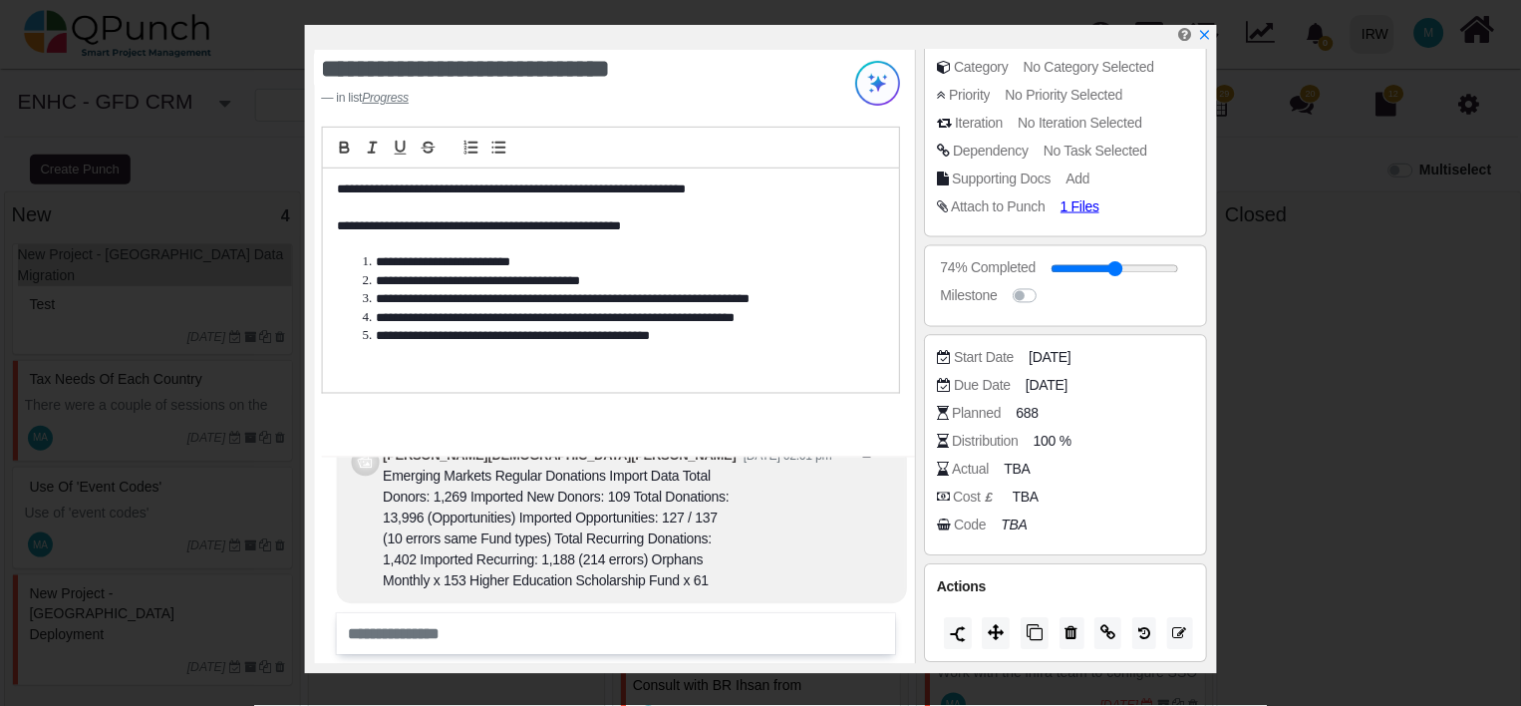
scroll to position [199, 0]
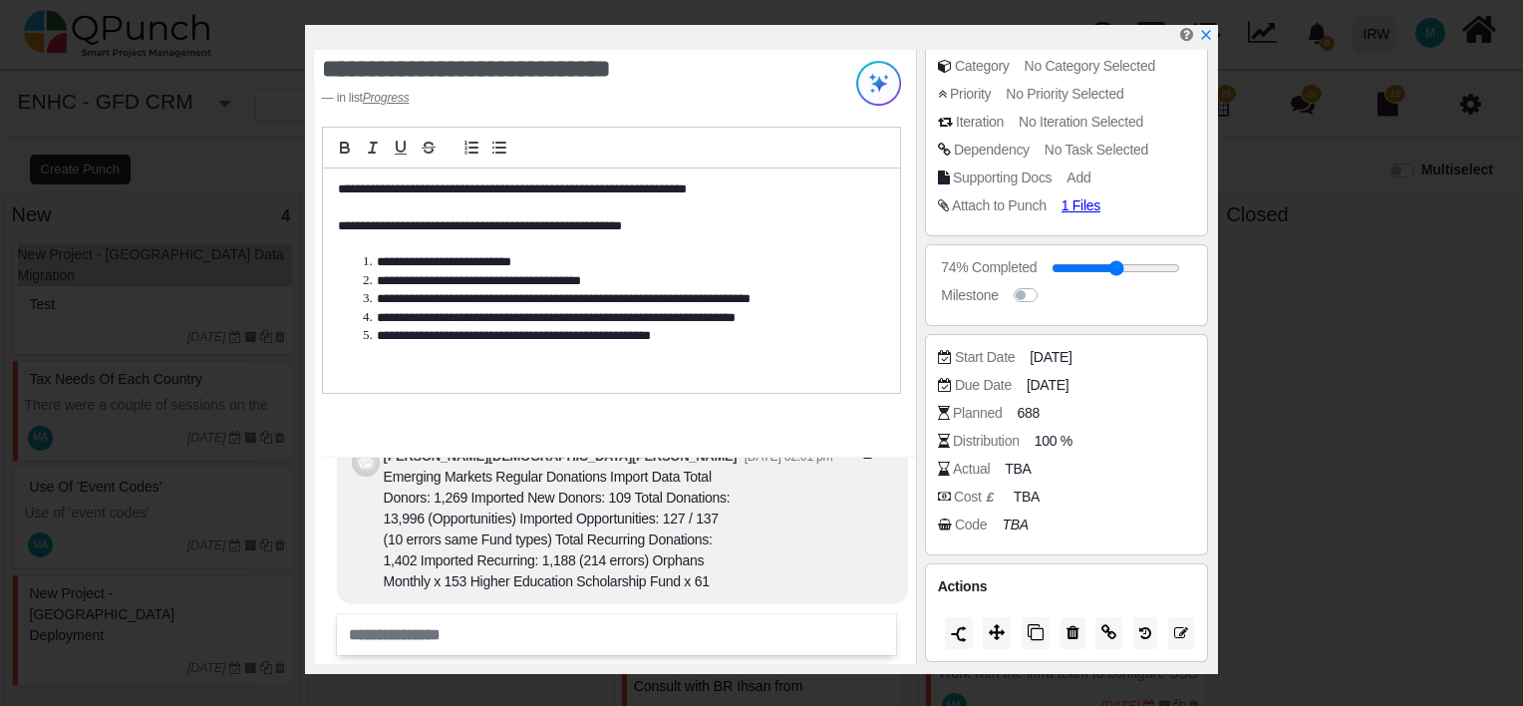
drag, startPoint x: 1208, startPoint y: 35, endPoint x: 1155, endPoint y: 108, distance: 89.9
click at [1208, 35] on icon "x" at bounding box center [1206, 34] width 9 height 9
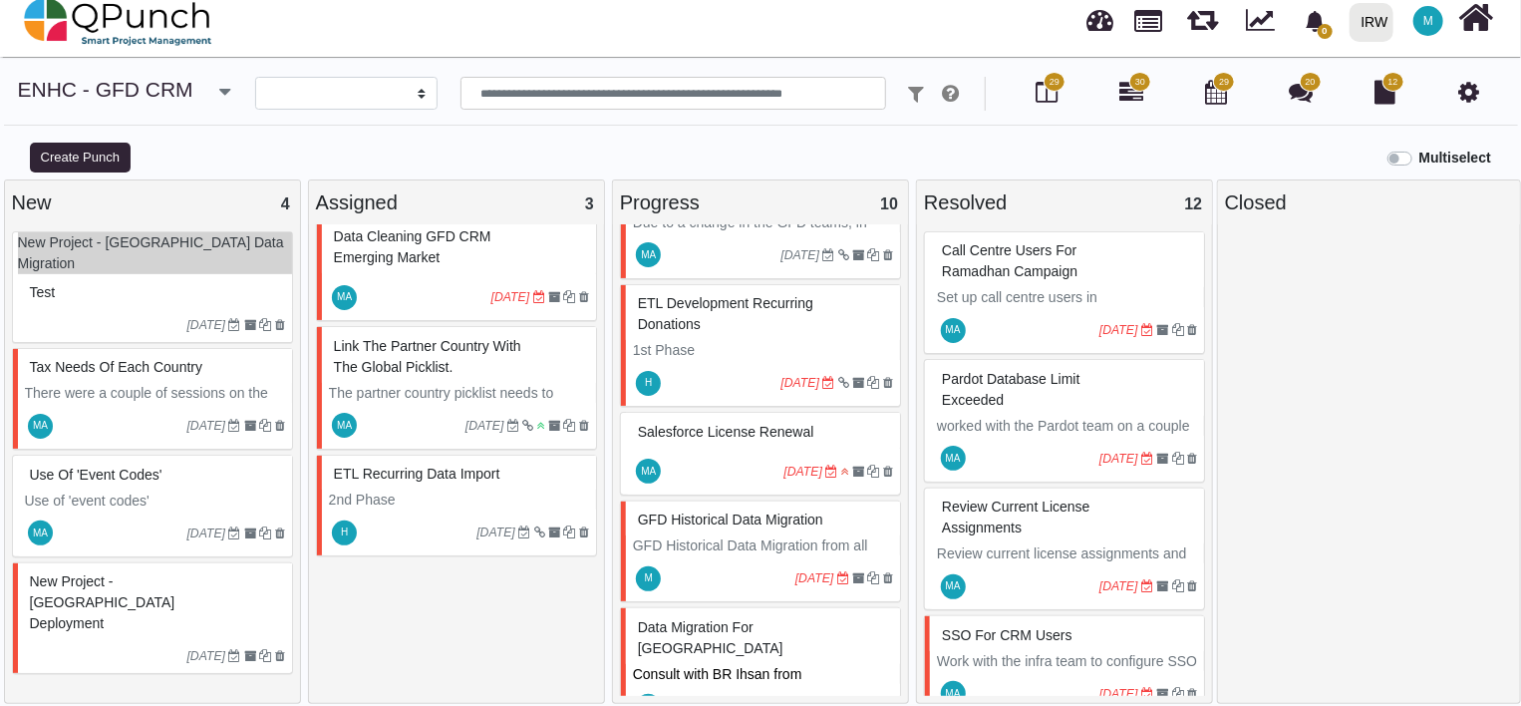
scroll to position [20, 0]
